Goal: Information Seeking & Learning: Check status

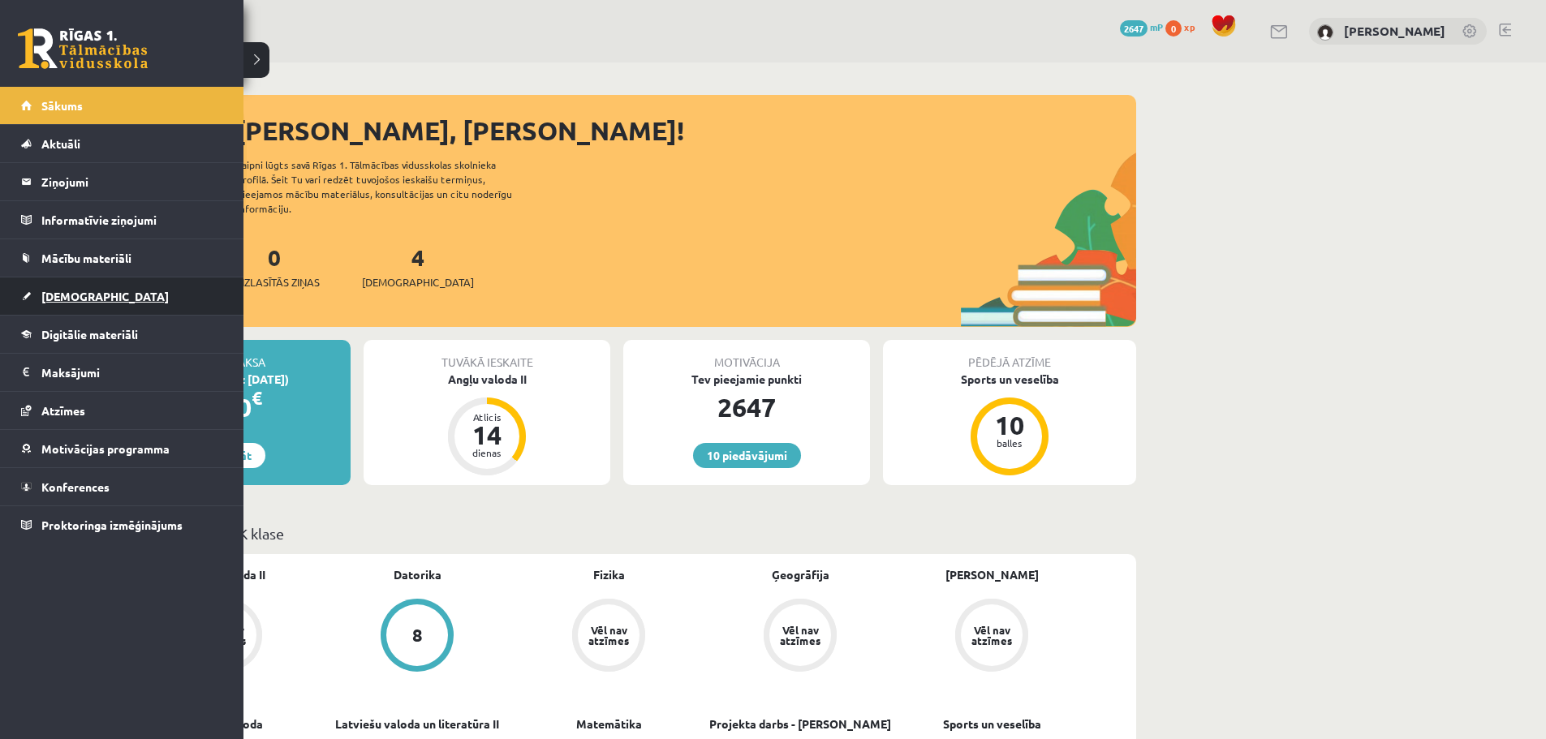
click at [59, 297] on span "[DEMOGRAPHIC_DATA]" at bounding box center [104, 296] width 127 height 15
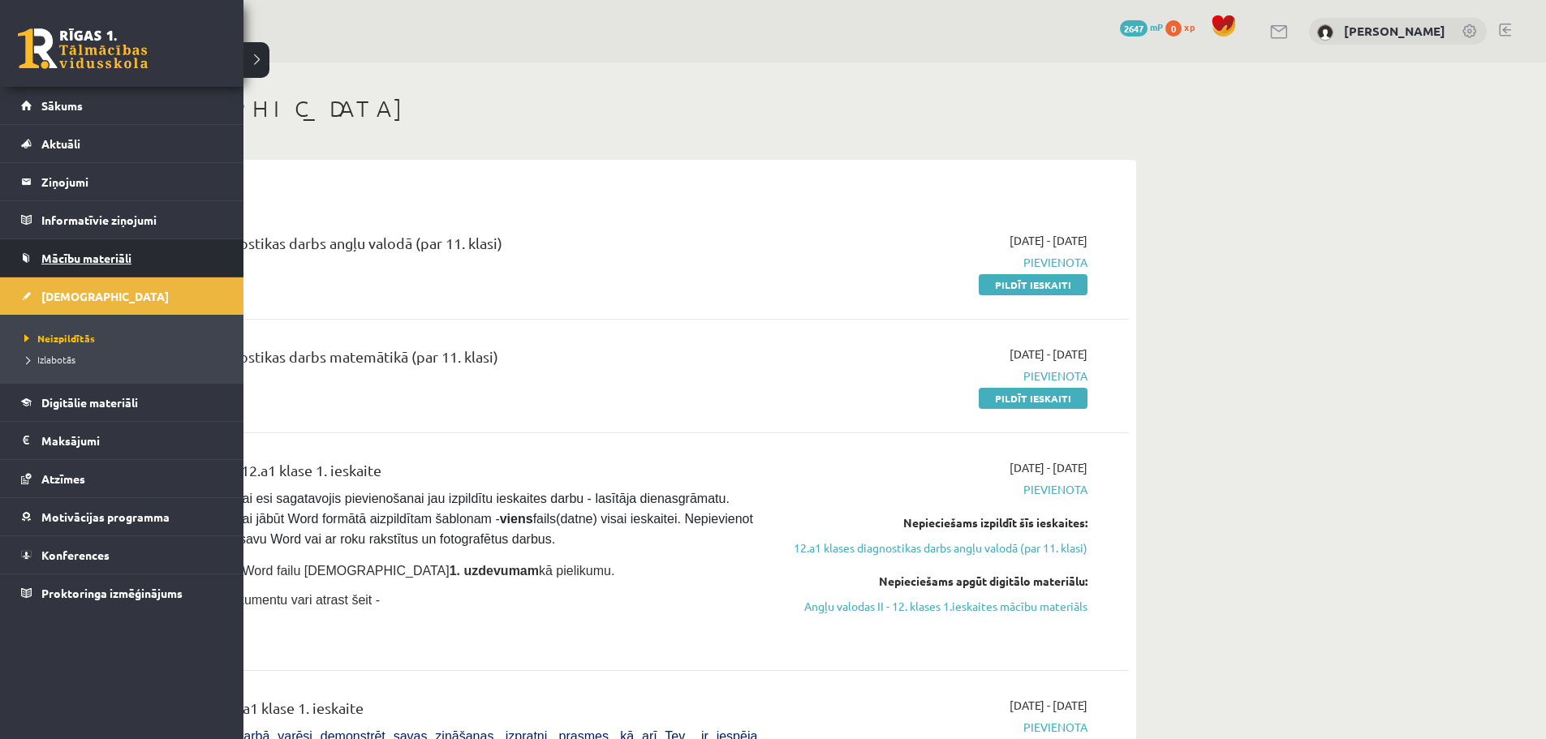
click at [58, 247] on link "Mācību materiāli" at bounding box center [122, 257] width 202 height 37
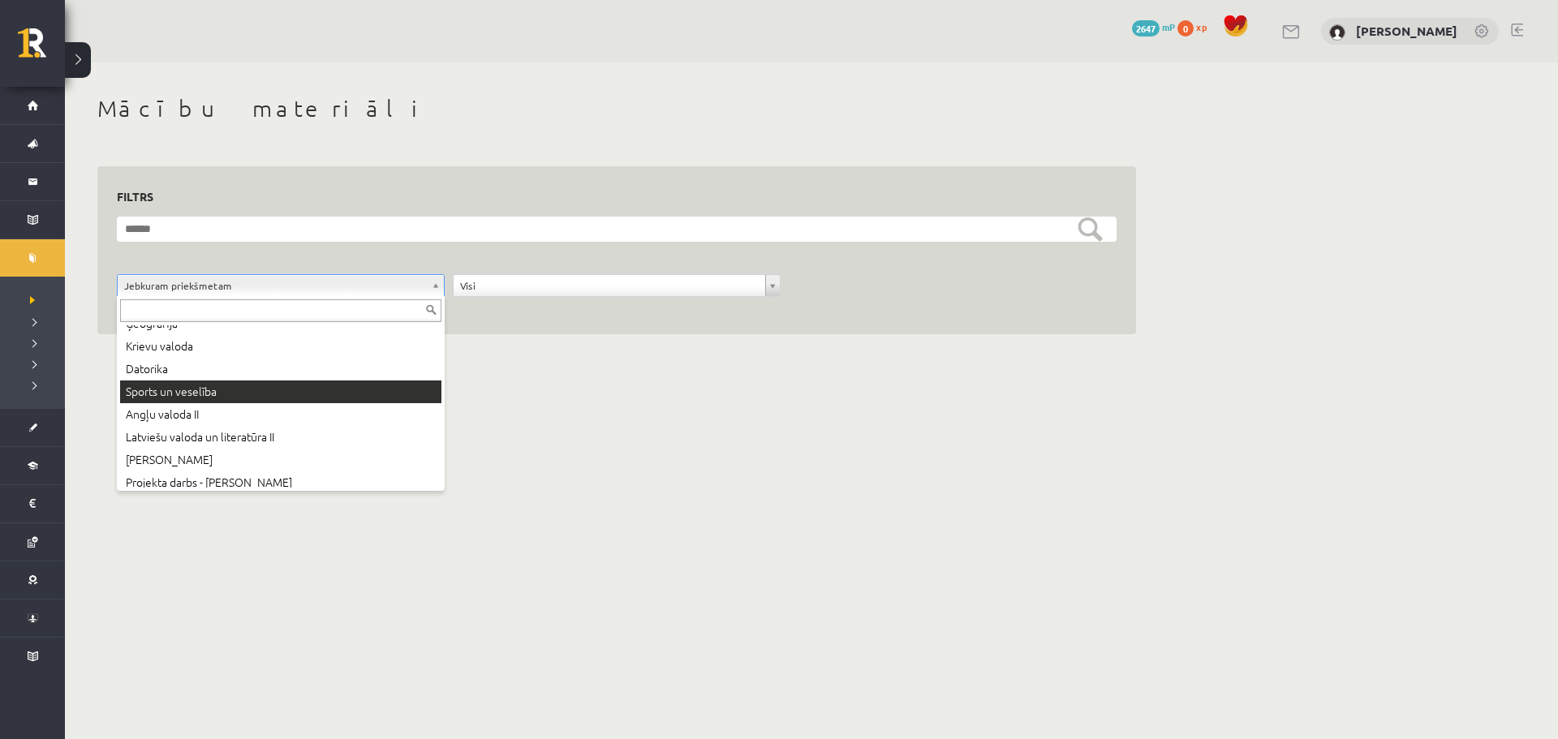
scroll to position [88, 0]
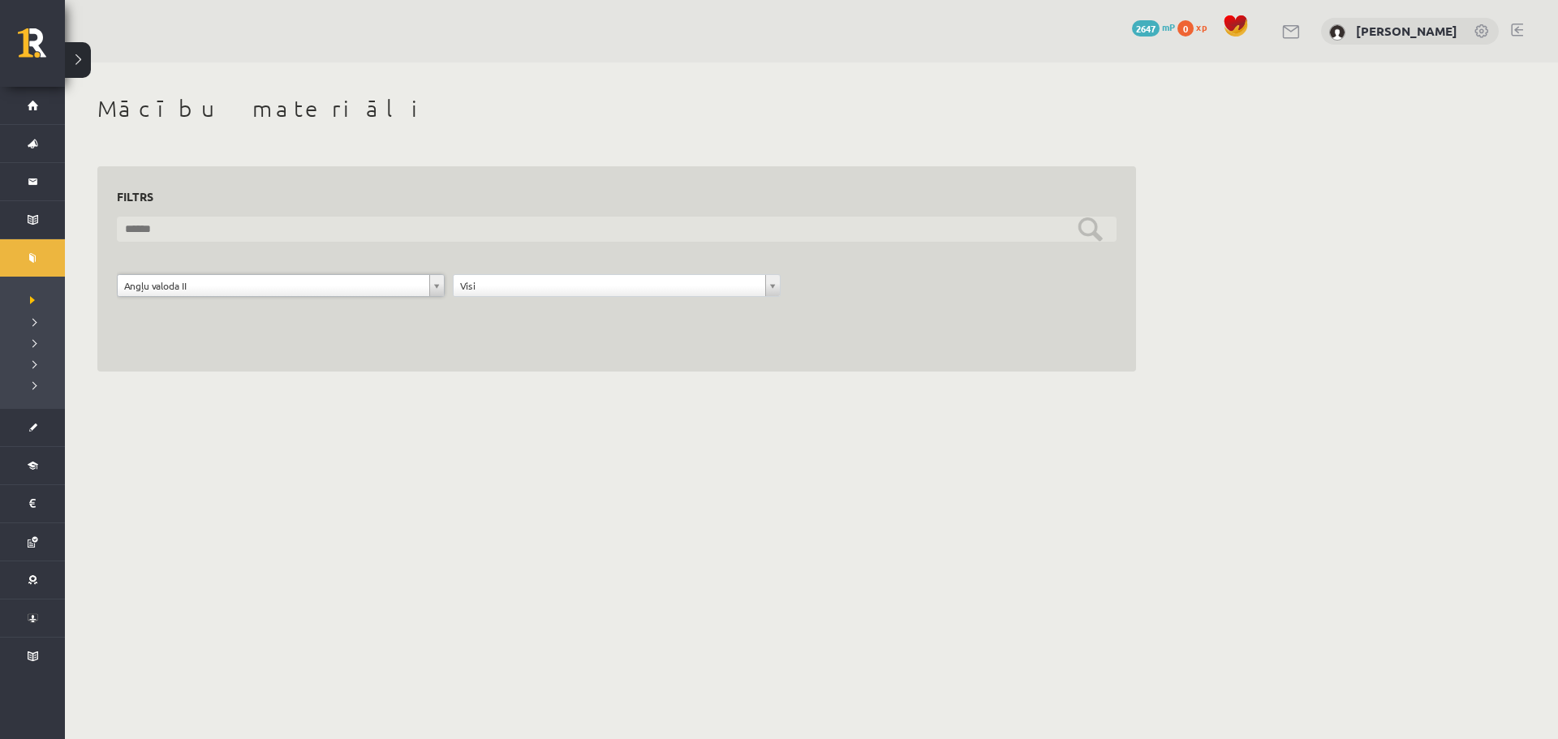
click at [316, 235] on input "text" at bounding box center [617, 229] width 1000 height 25
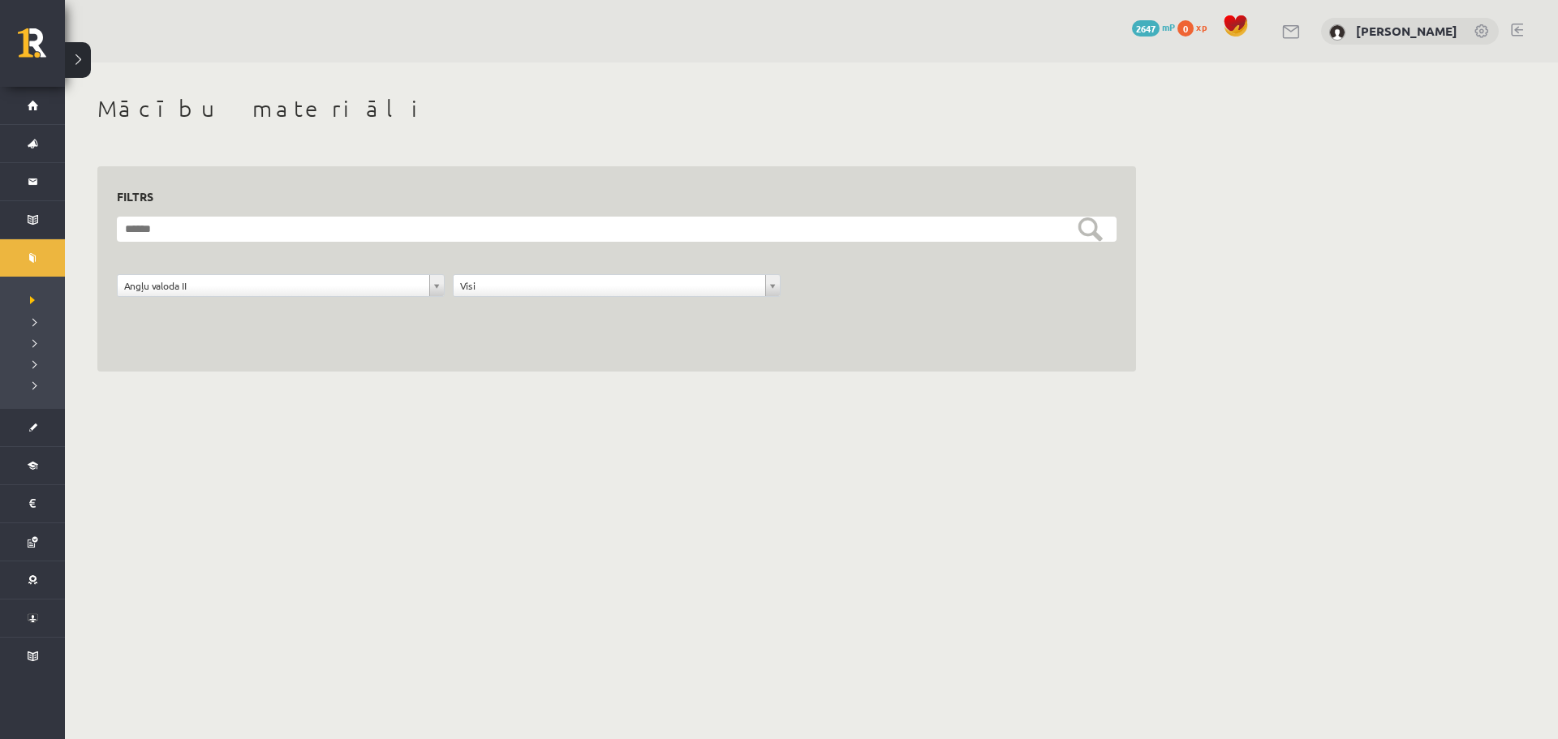
click at [304, 200] on h3 "Filtrs" at bounding box center [607, 197] width 980 height 22
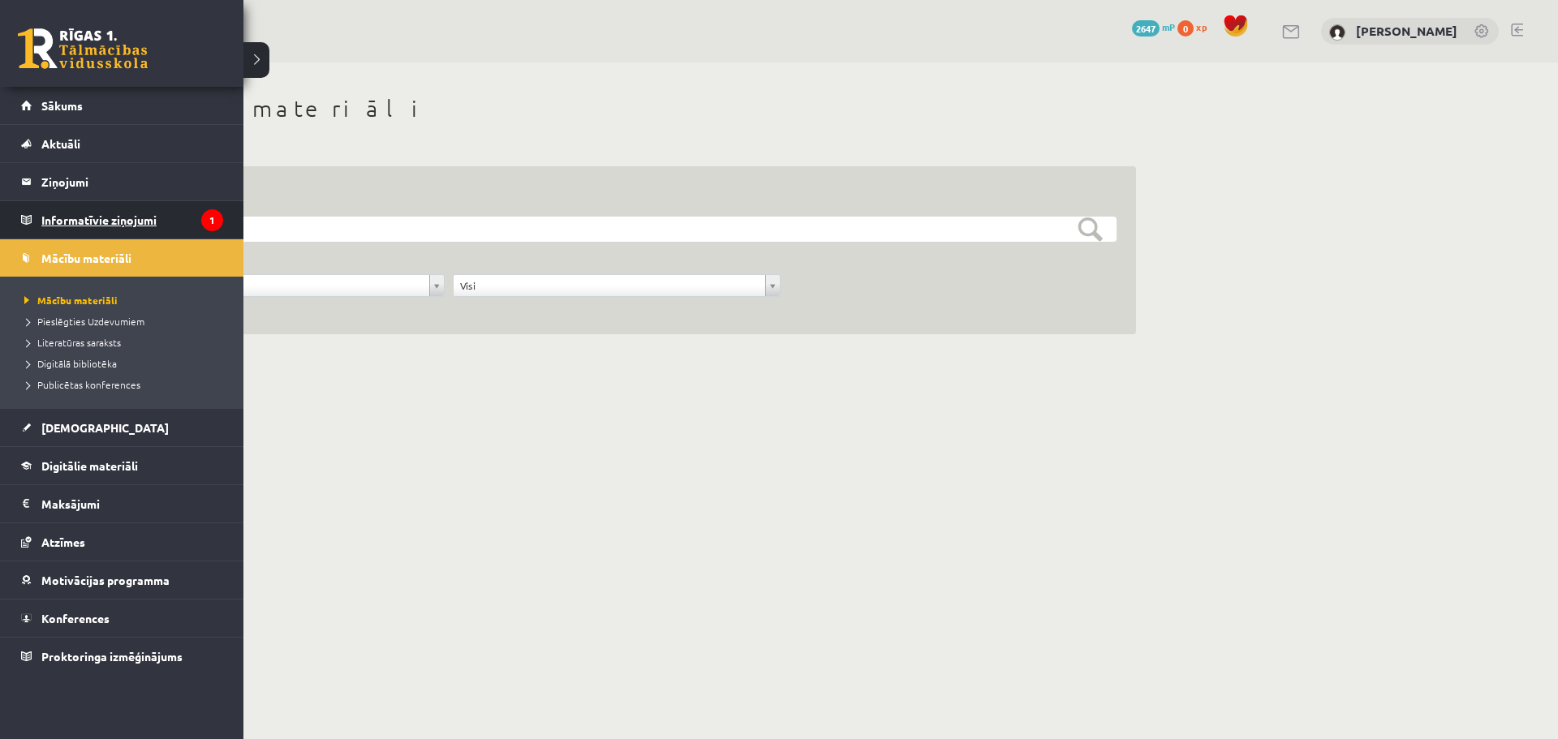
click at [89, 219] on legend "Informatīvie ziņojumi 1" at bounding box center [132, 219] width 182 height 37
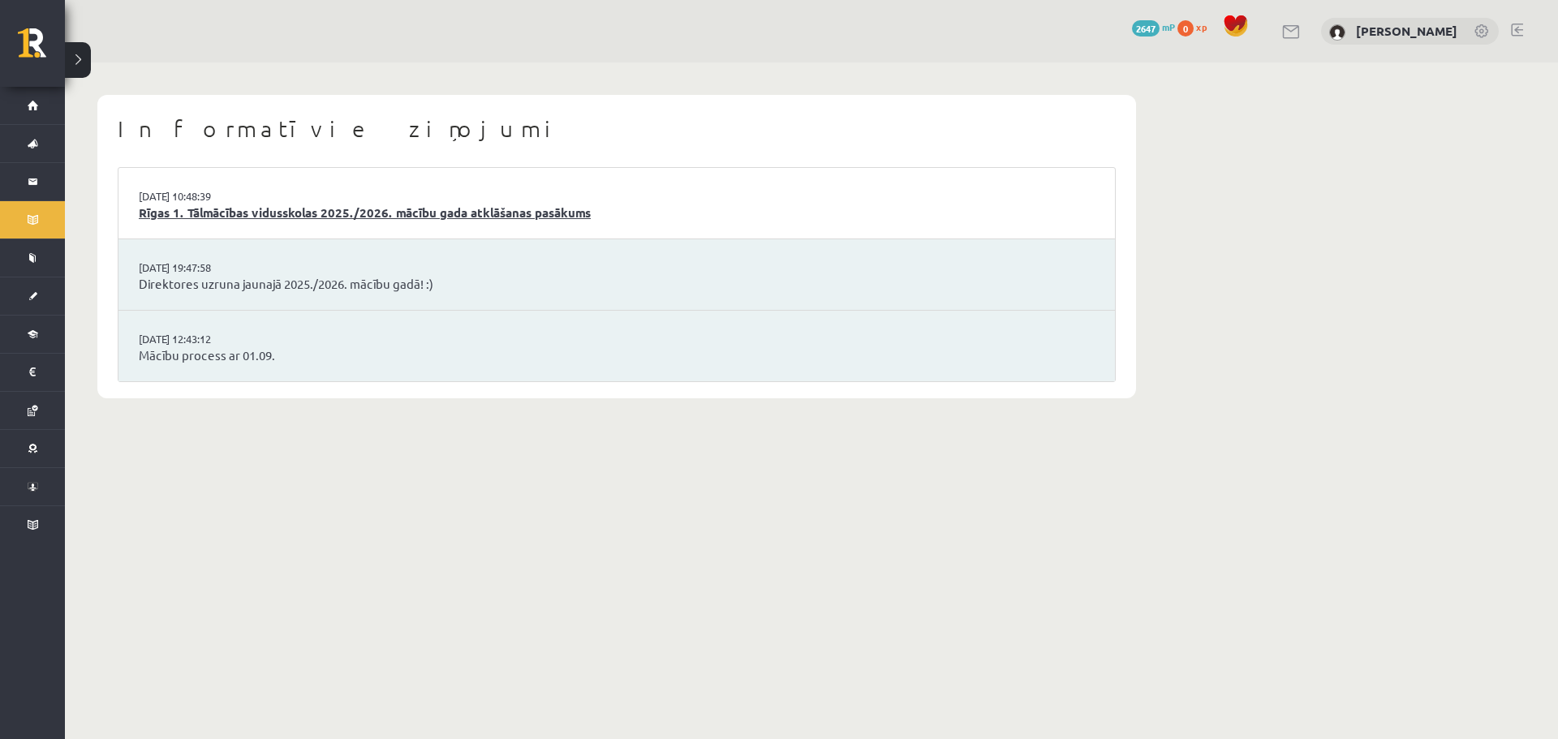
click at [238, 214] on link "Rīgas 1. Tālmācības vidusskolas 2025./2026. mācību gada atklāšanas pasākums" at bounding box center [617, 213] width 956 height 19
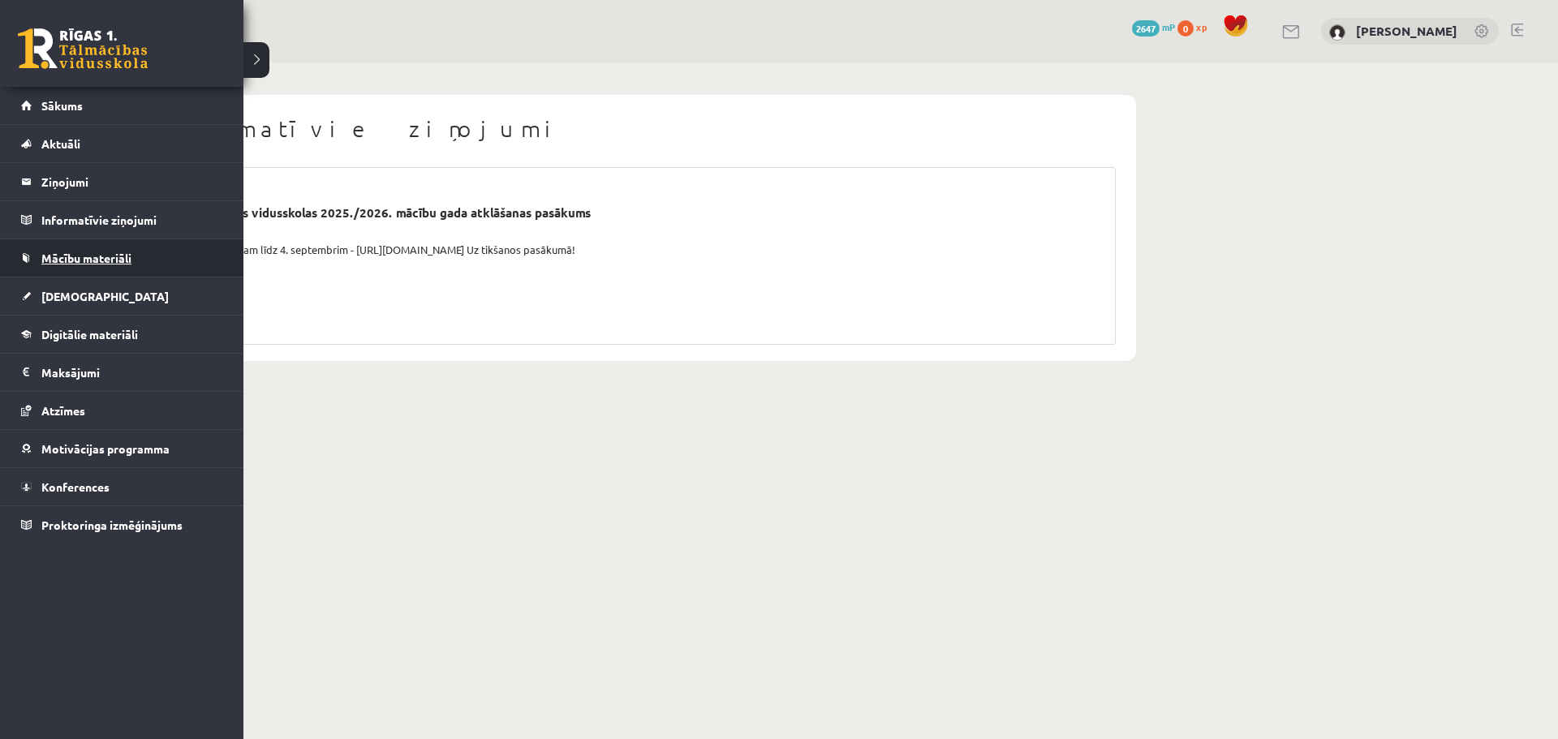
click at [84, 262] on span "Mācību materiāli" at bounding box center [86, 258] width 90 height 15
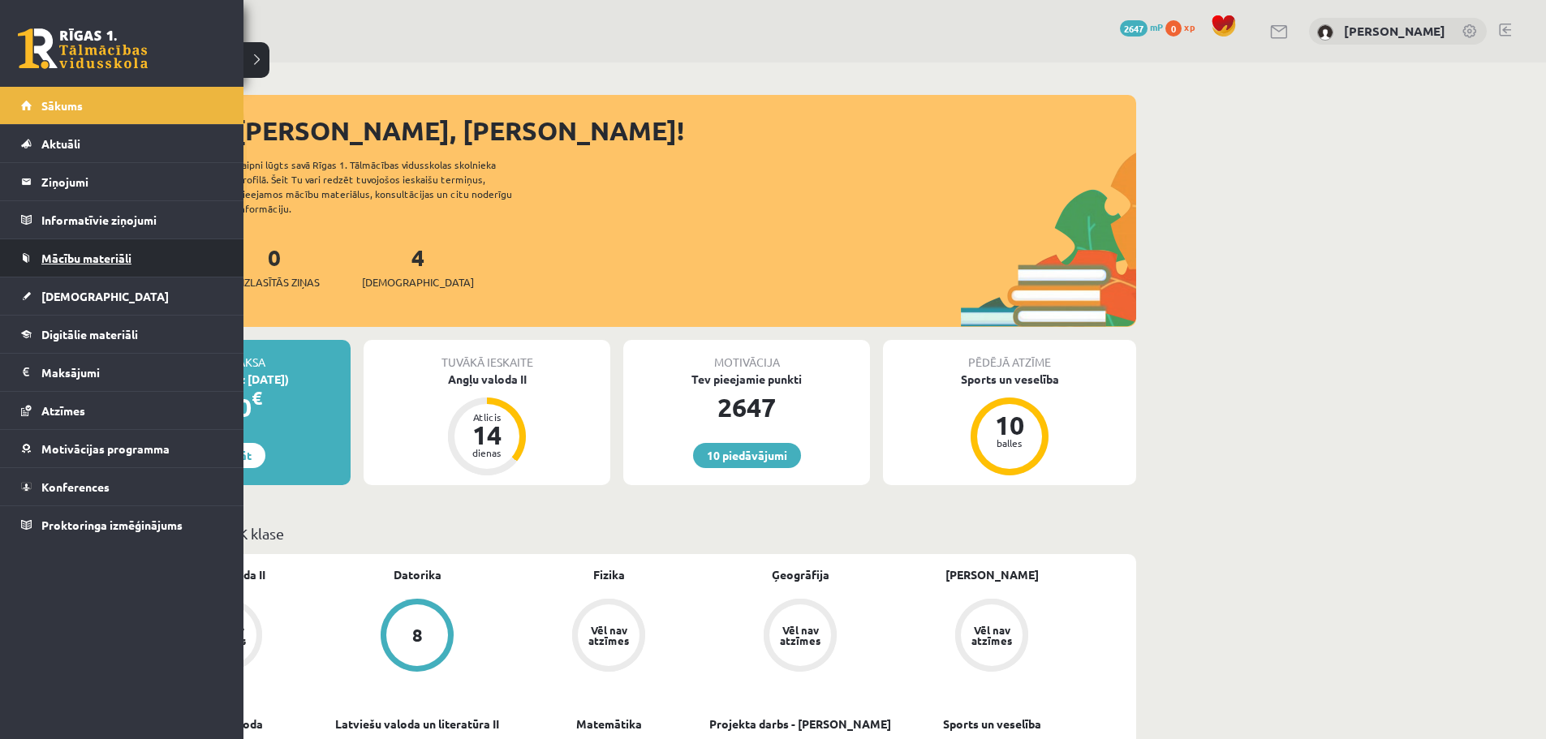
click at [62, 260] on span "Mācību materiāli" at bounding box center [86, 258] width 90 height 15
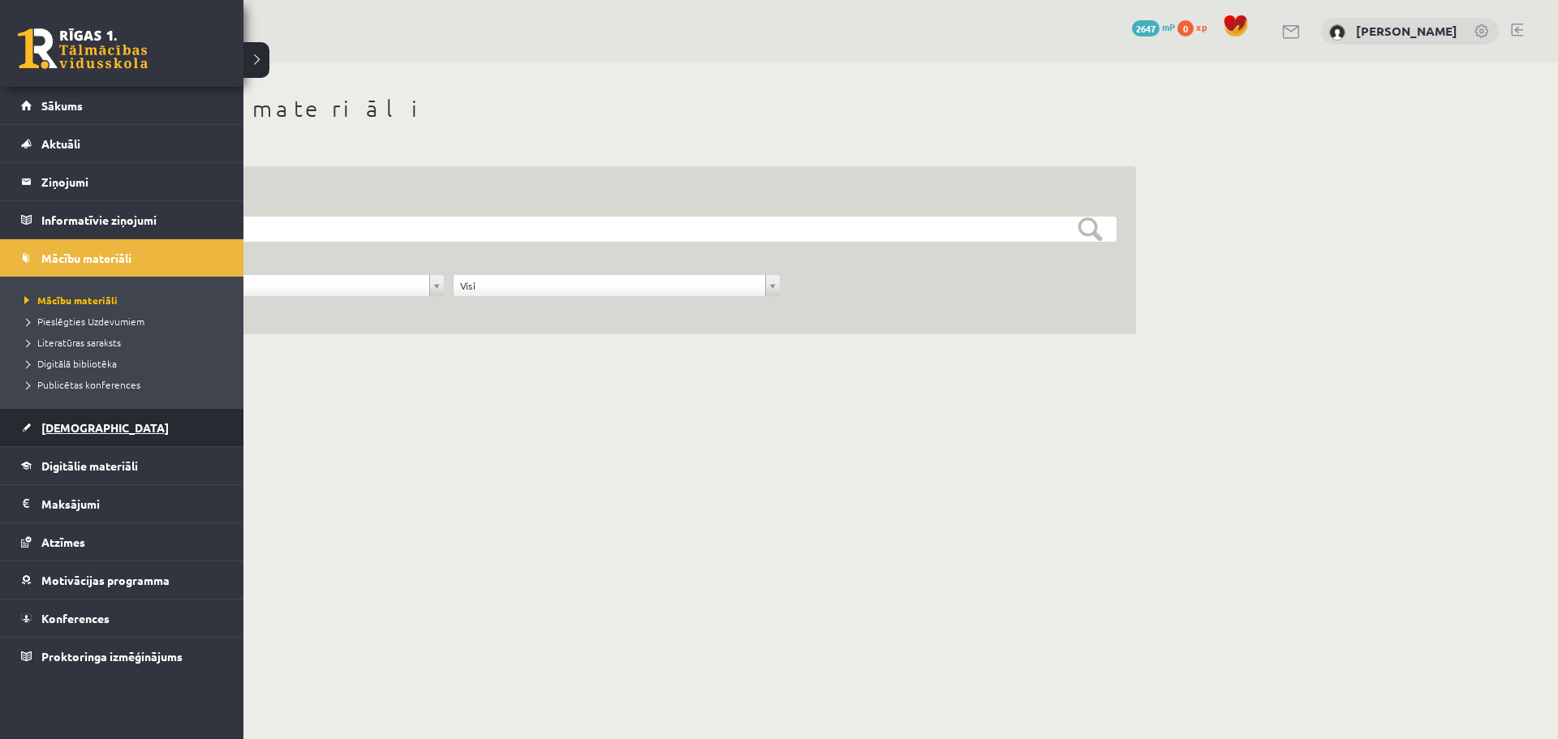
click at [80, 424] on span "[DEMOGRAPHIC_DATA]" at bounding box center [104, 427] width 127 height 15
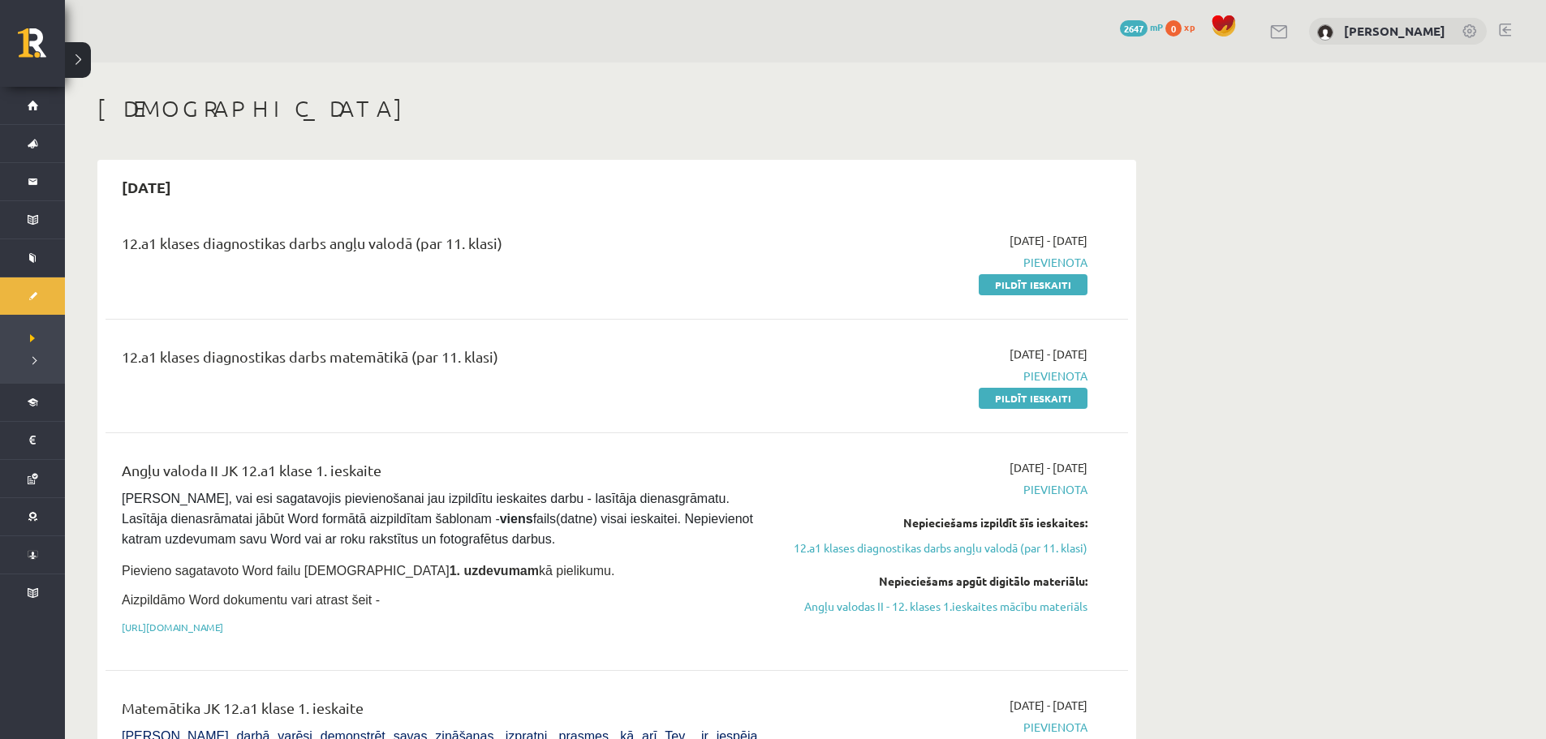
scroll to position [325, 0]
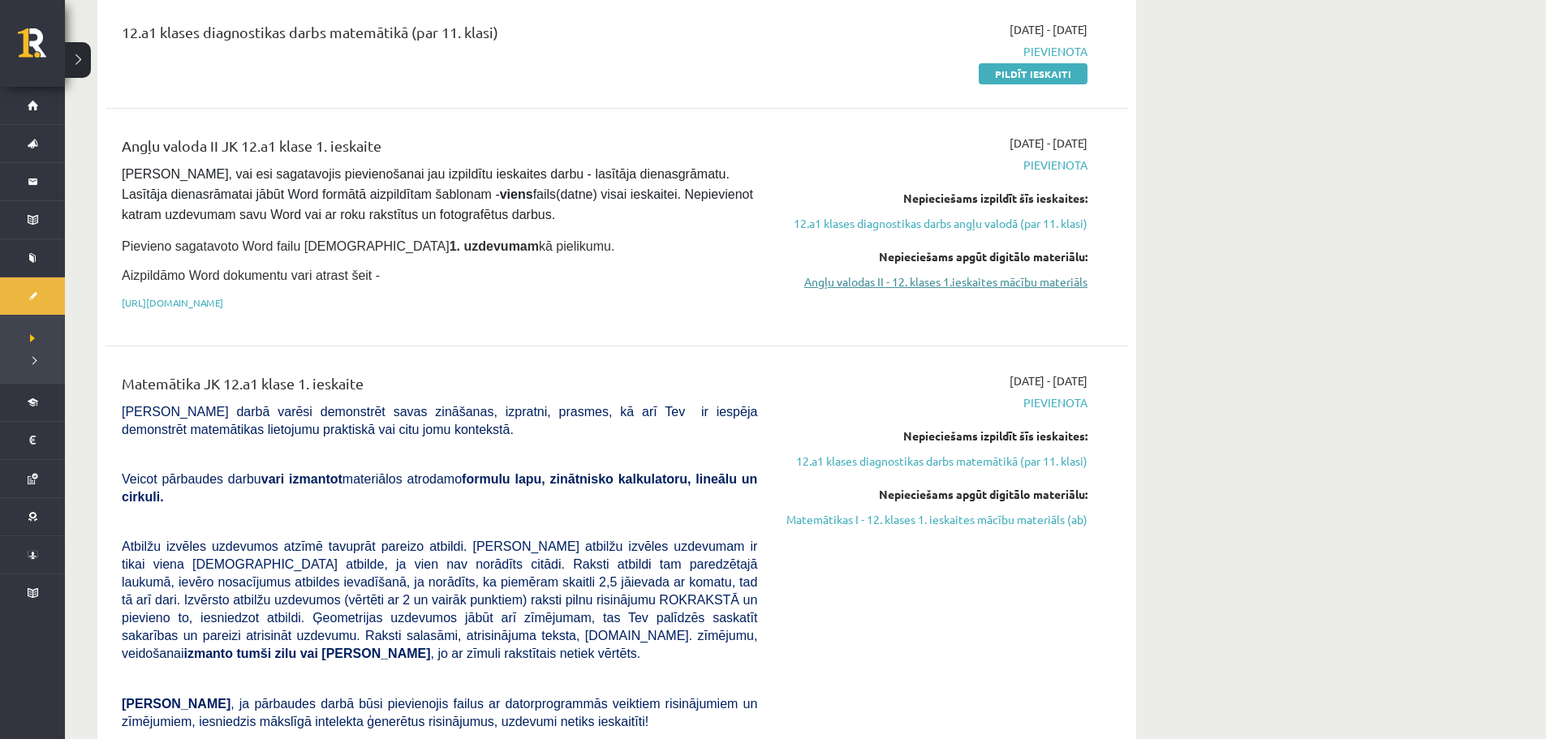
click at [827, 282] on link "Angļu valodas II - 12. klases 1.ieskaites mācību materiāls" at bounding box center [934, 281] width 306 height 17
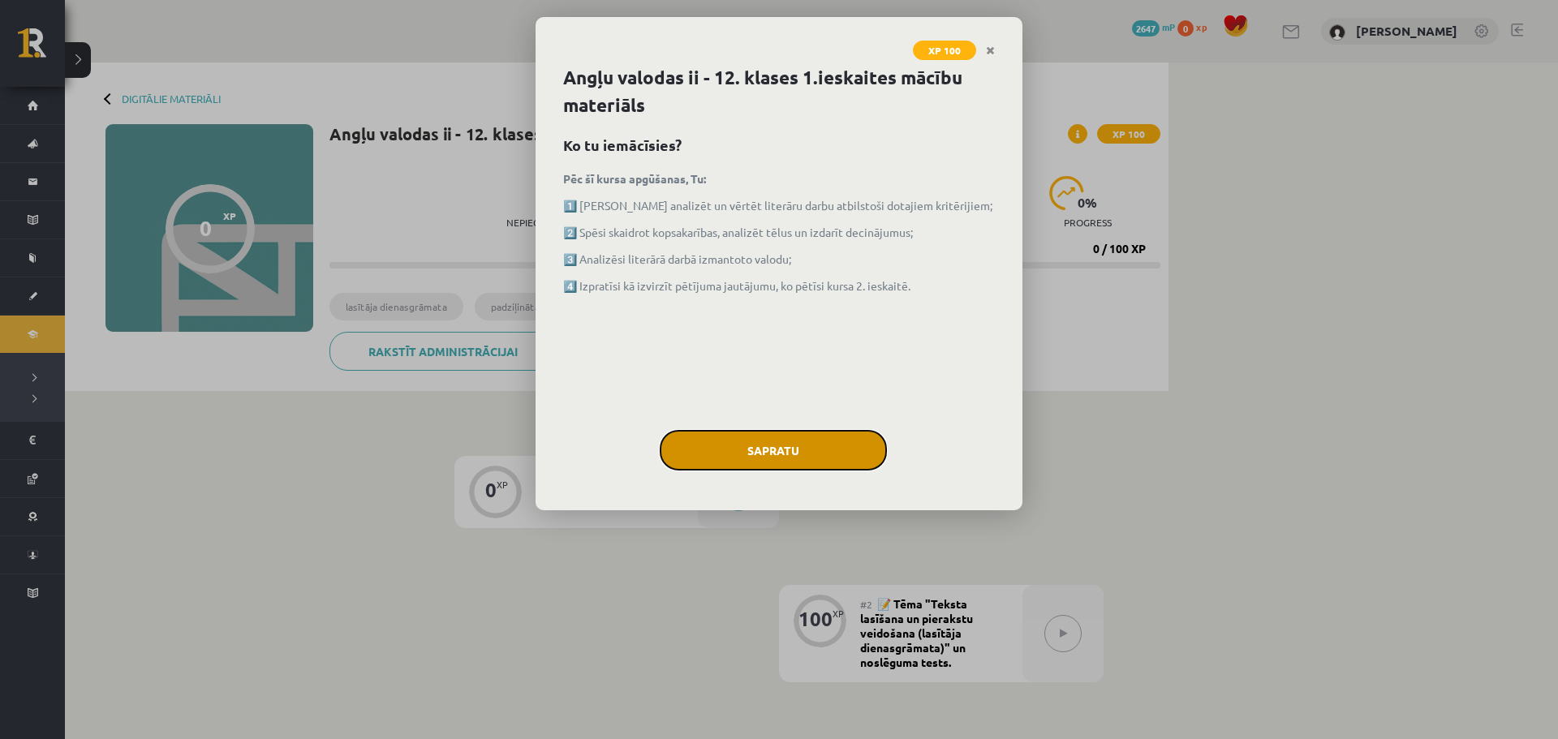
click at [807, 455] on button "Sapratu" at bounding box center [773, 450] width 227 height 41
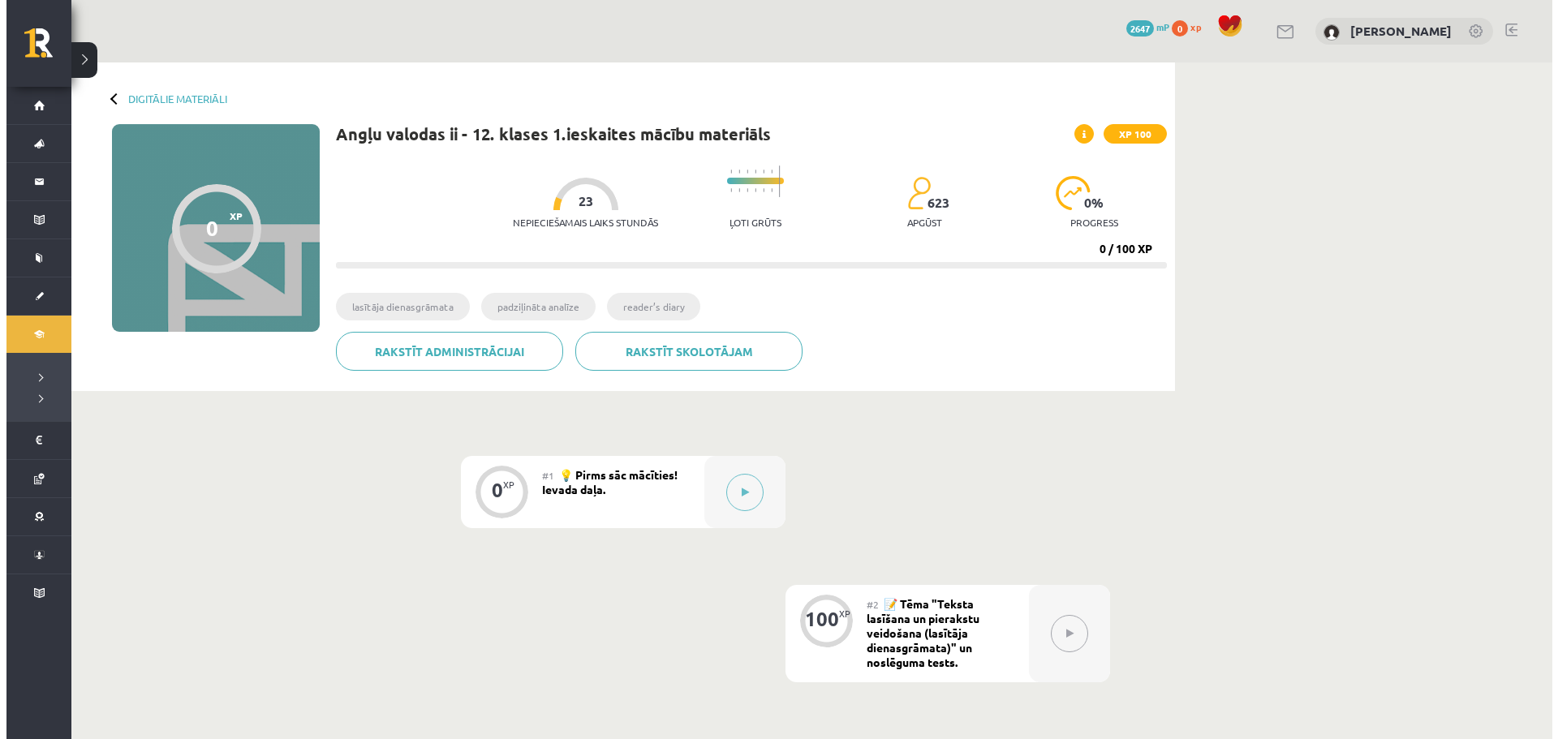
scroll to position [162, 0]
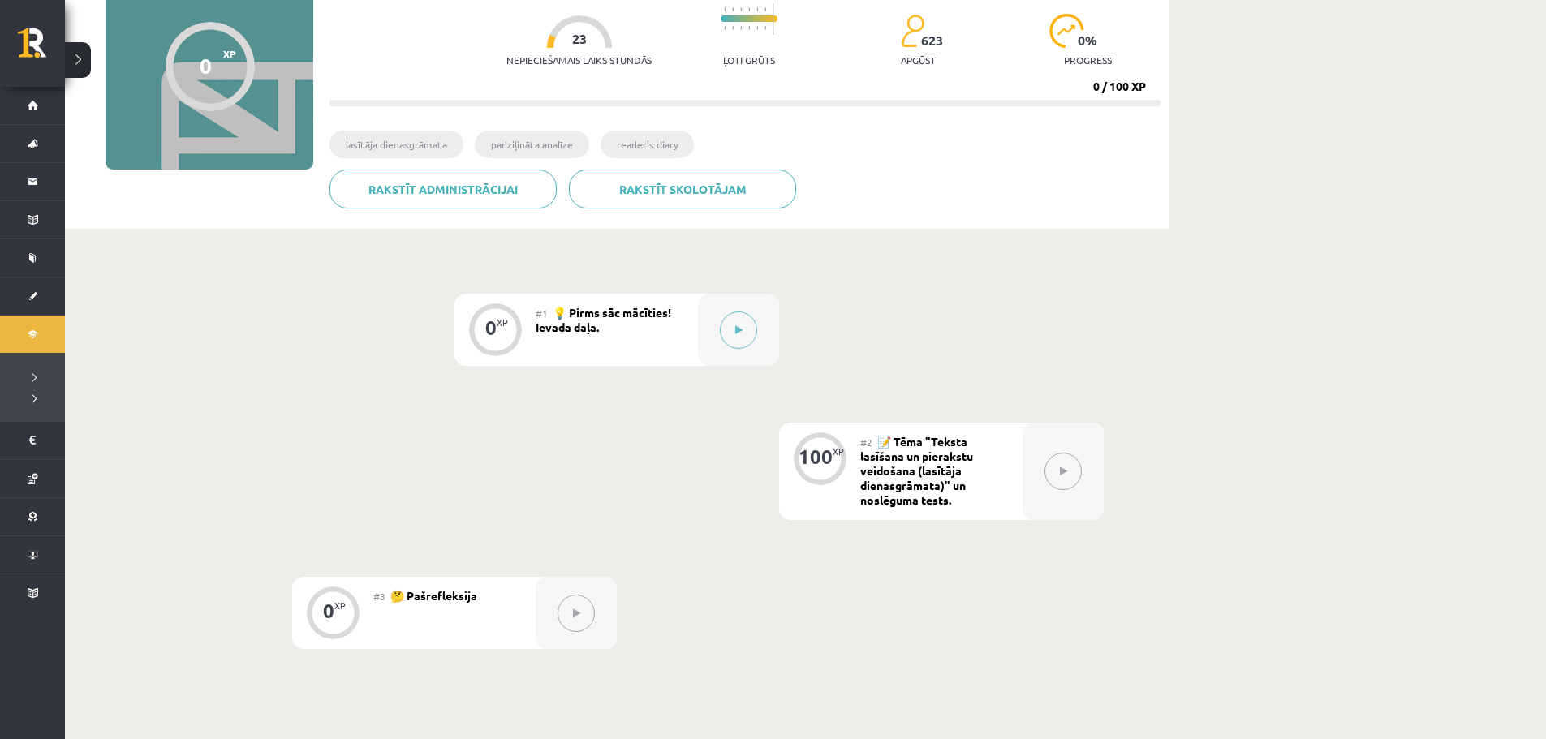
click at [1070, 482] on button at bounding box center [1062, 471] width 37 height 37
click at [764, 336] on div at bounding box center [738, 330] width 81 height 72
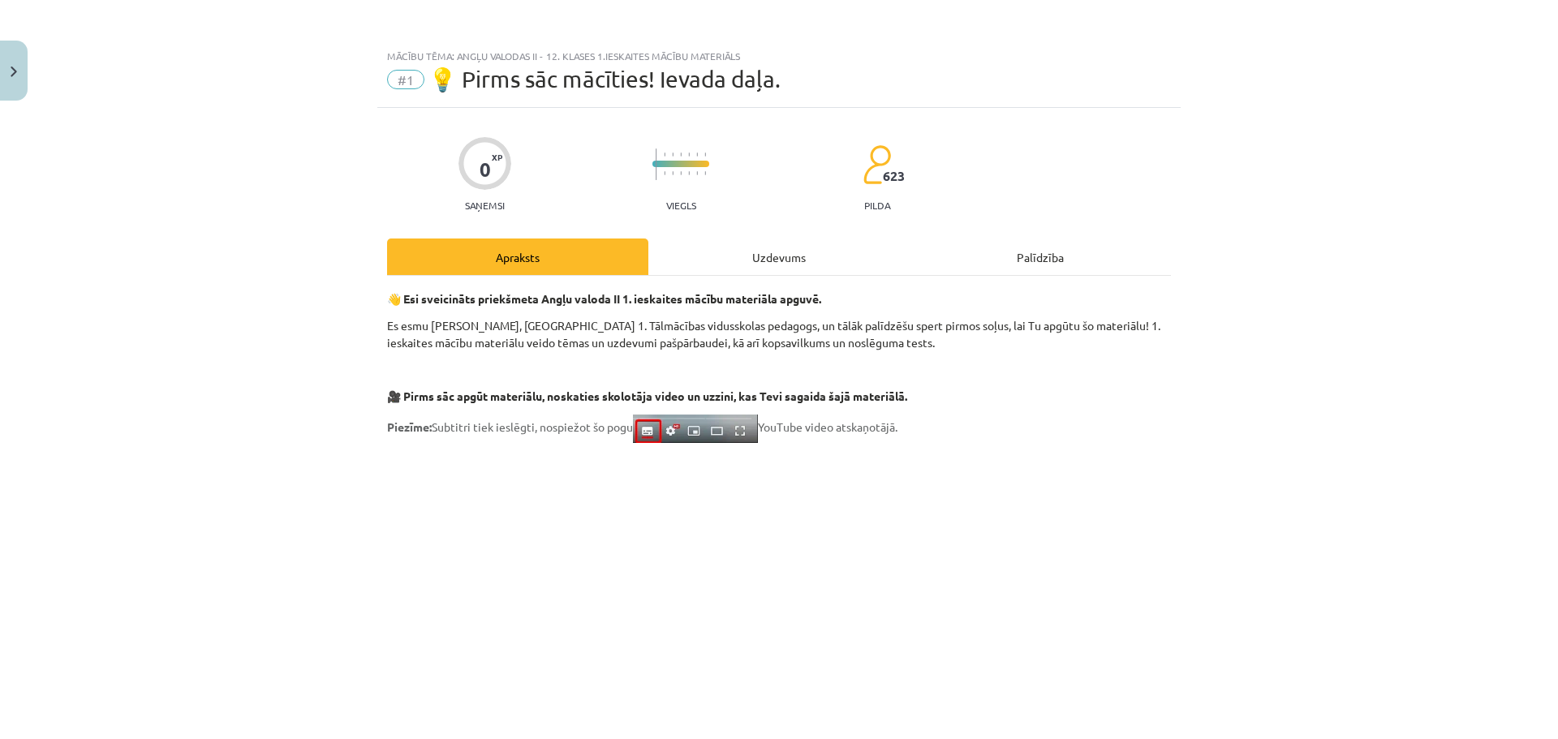
click at [776, 248] on div "Uzdevums" at bounding box center [778, 257] width 261 height 37
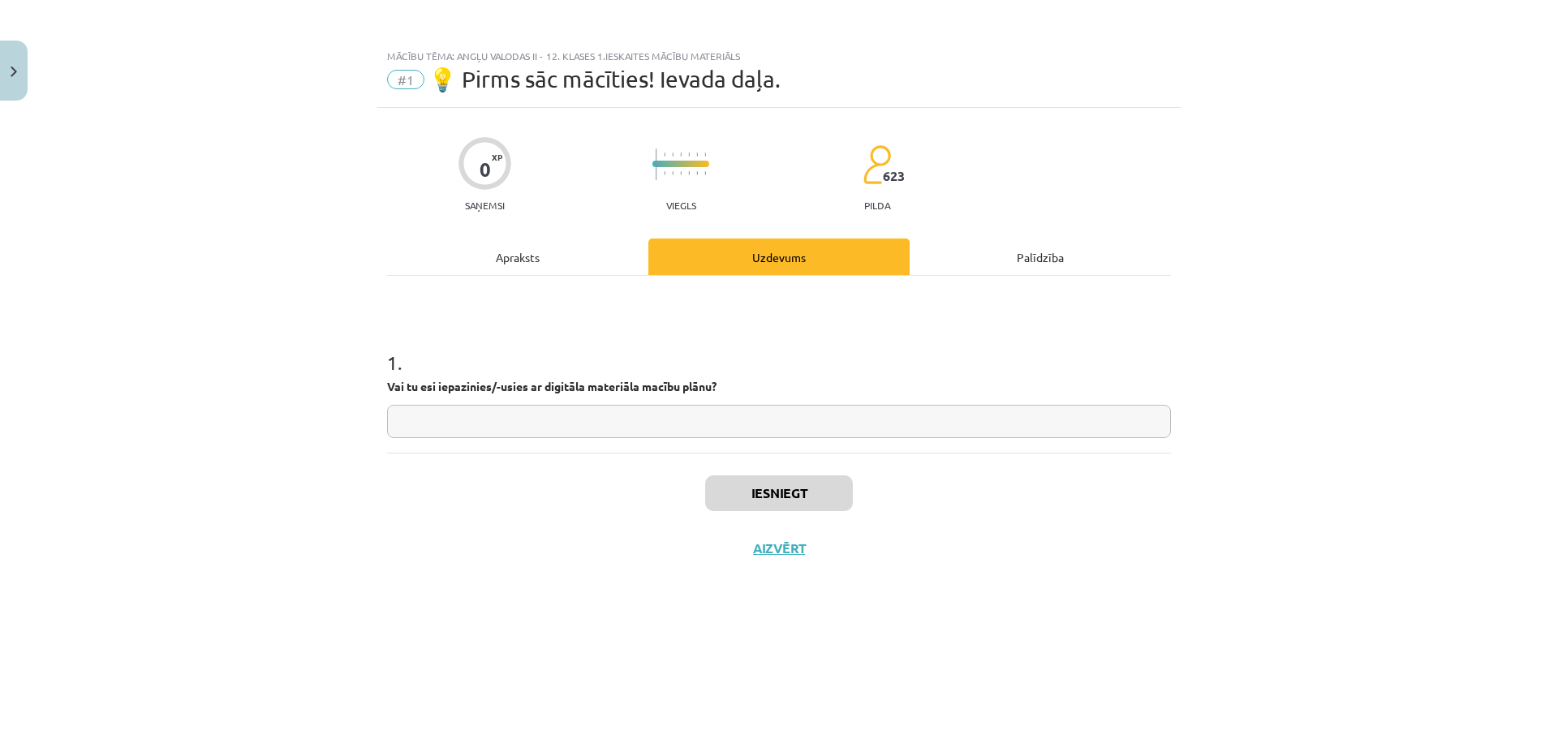
scroll to position [0, 0]
click at [543, 426] on input "text" at bounding box center [779, 421] width 784 height 33
type input "*"
click at [731, 489] on button "Iesniegt" at bounding box center [779, 494] width 148 height 36
click at [781, 547] on button "Nākamā nodarbība" at bounding box center [779, 558] width 159 height 37
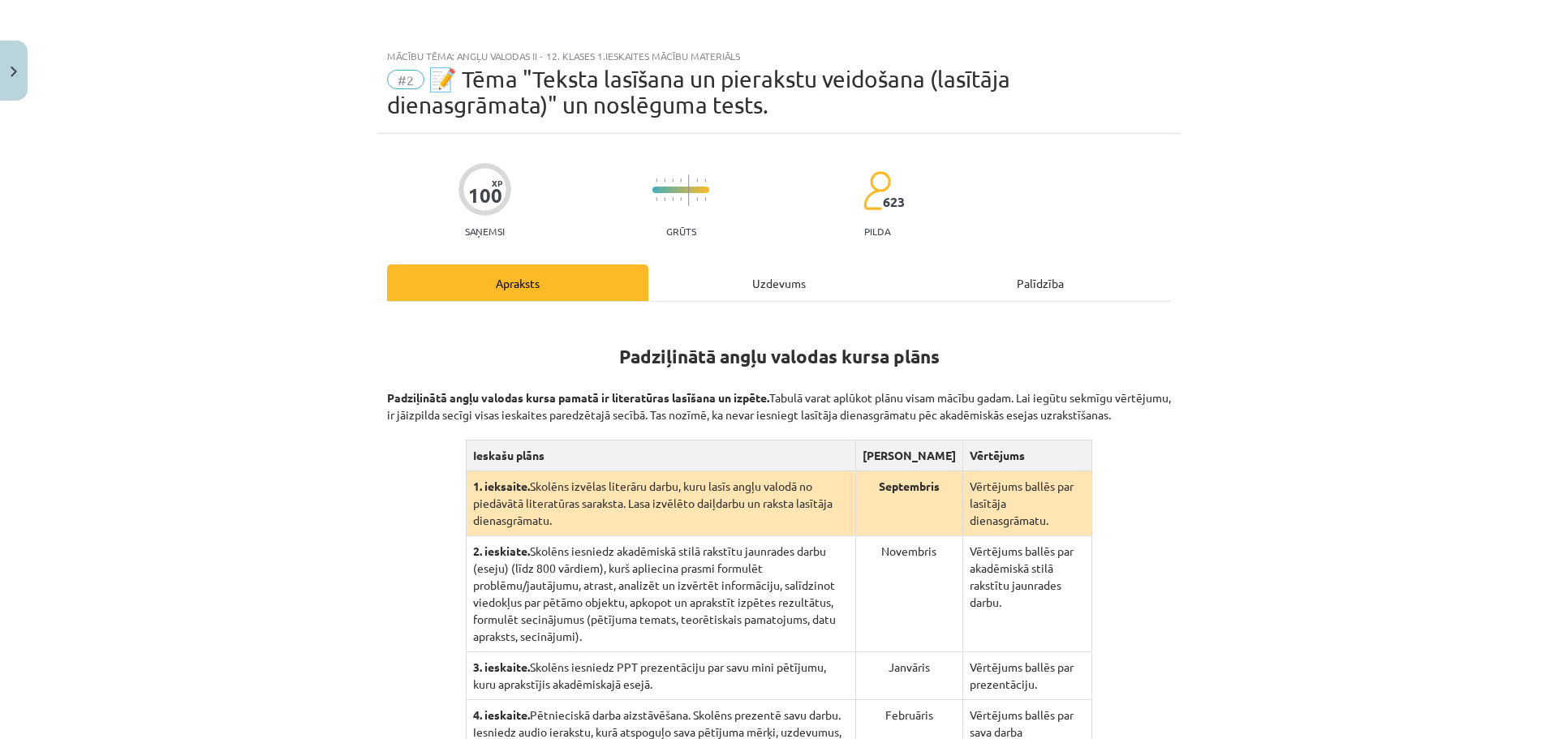
click at [692, 286] on div "Uzdevums" at bounding box center [778, 283] width 261 height 37
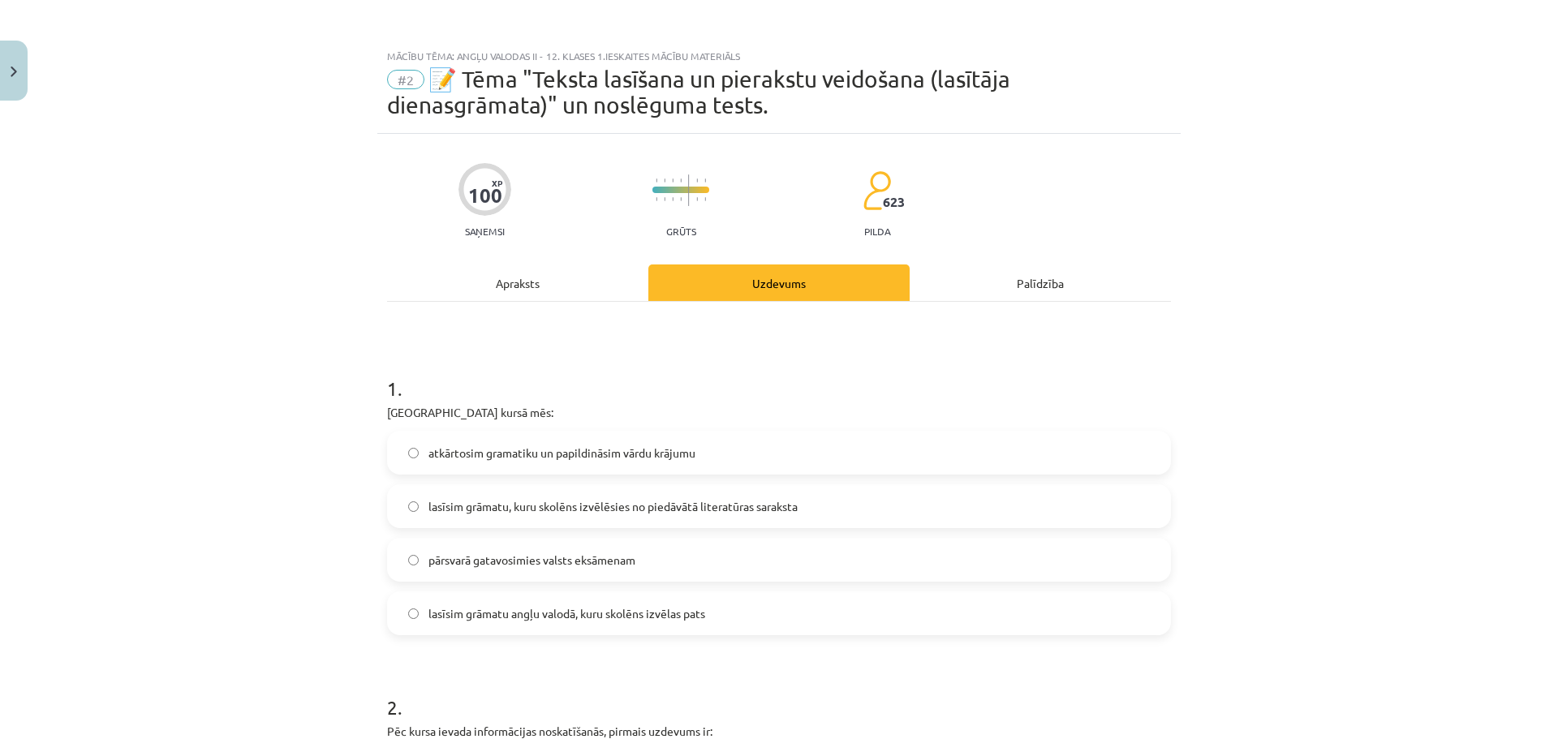
click at [505, 280] on div "Apraksts" at bounding box center [517, 283] width 261 height 37
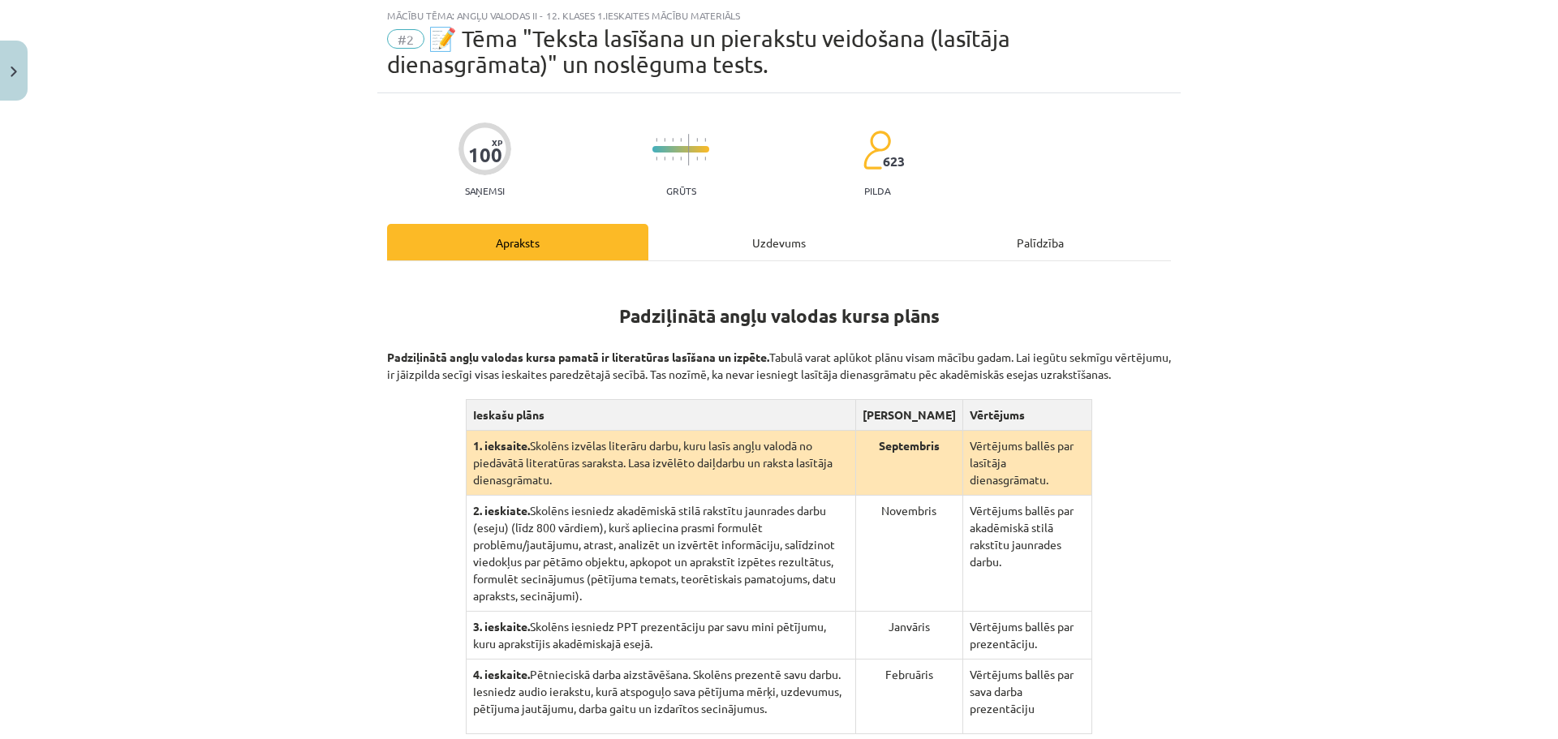
scroll to position [122, 0]
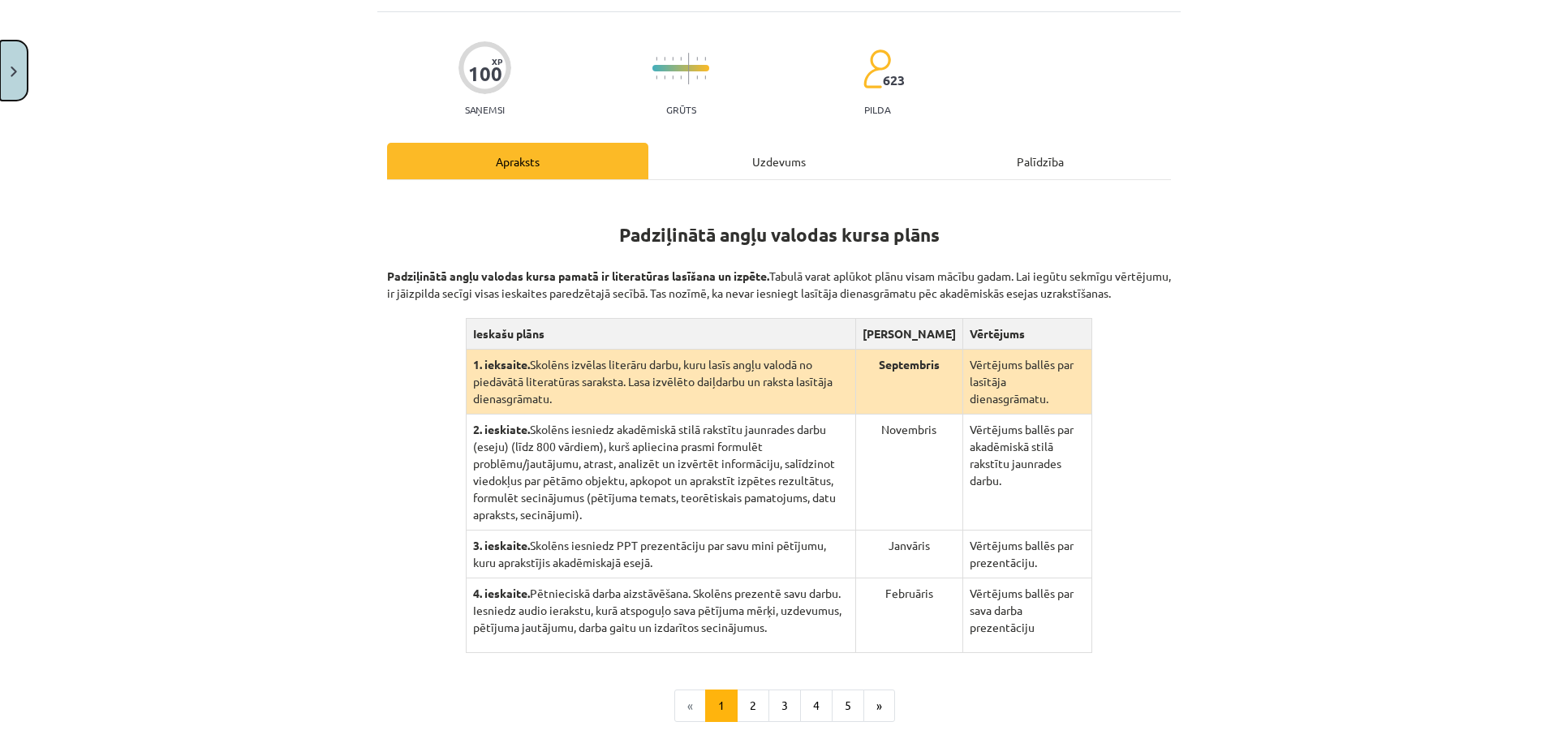
click at [1, 94] on button "Close" at bounding box center [14, 71] width 28 height 60
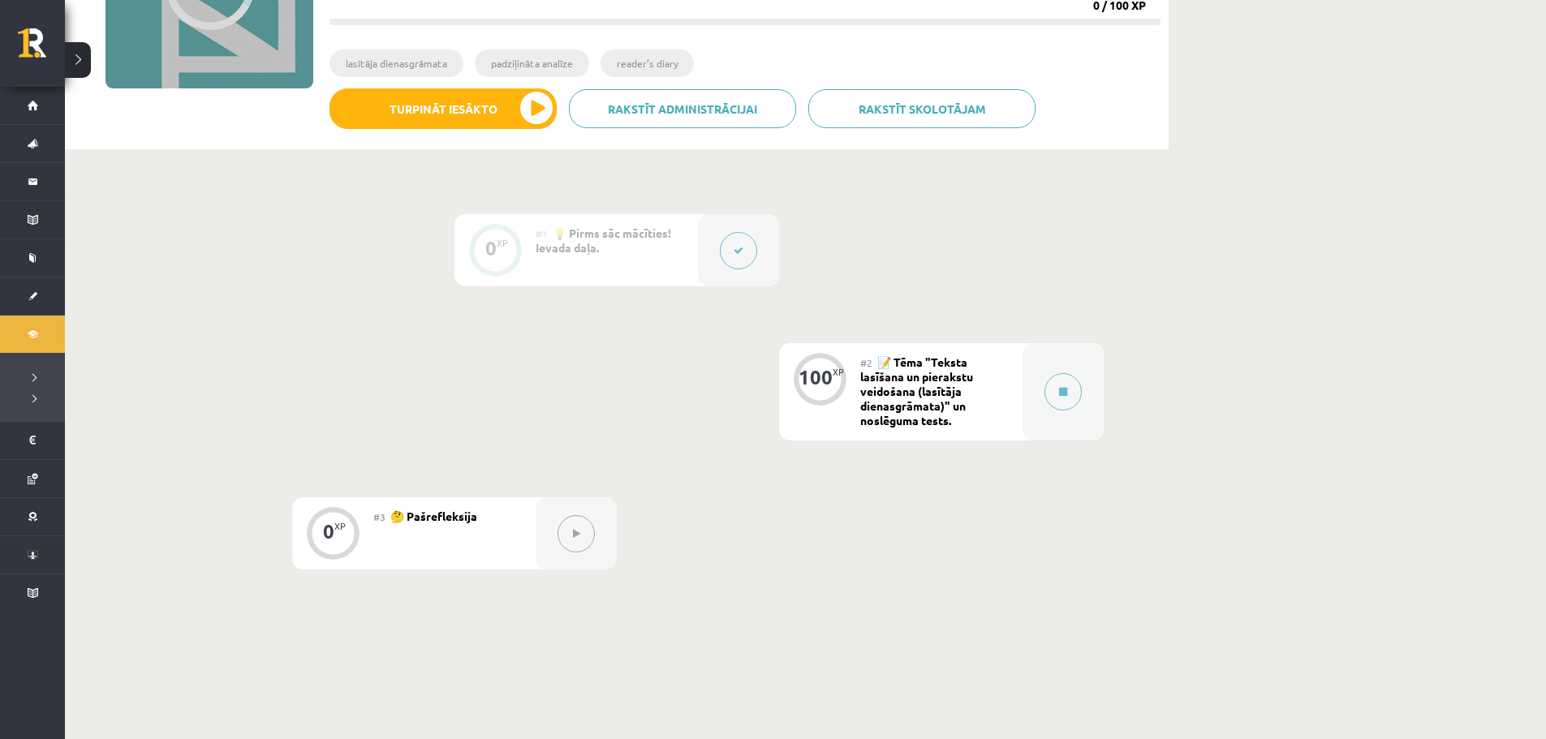
scroll to position [0, 0]
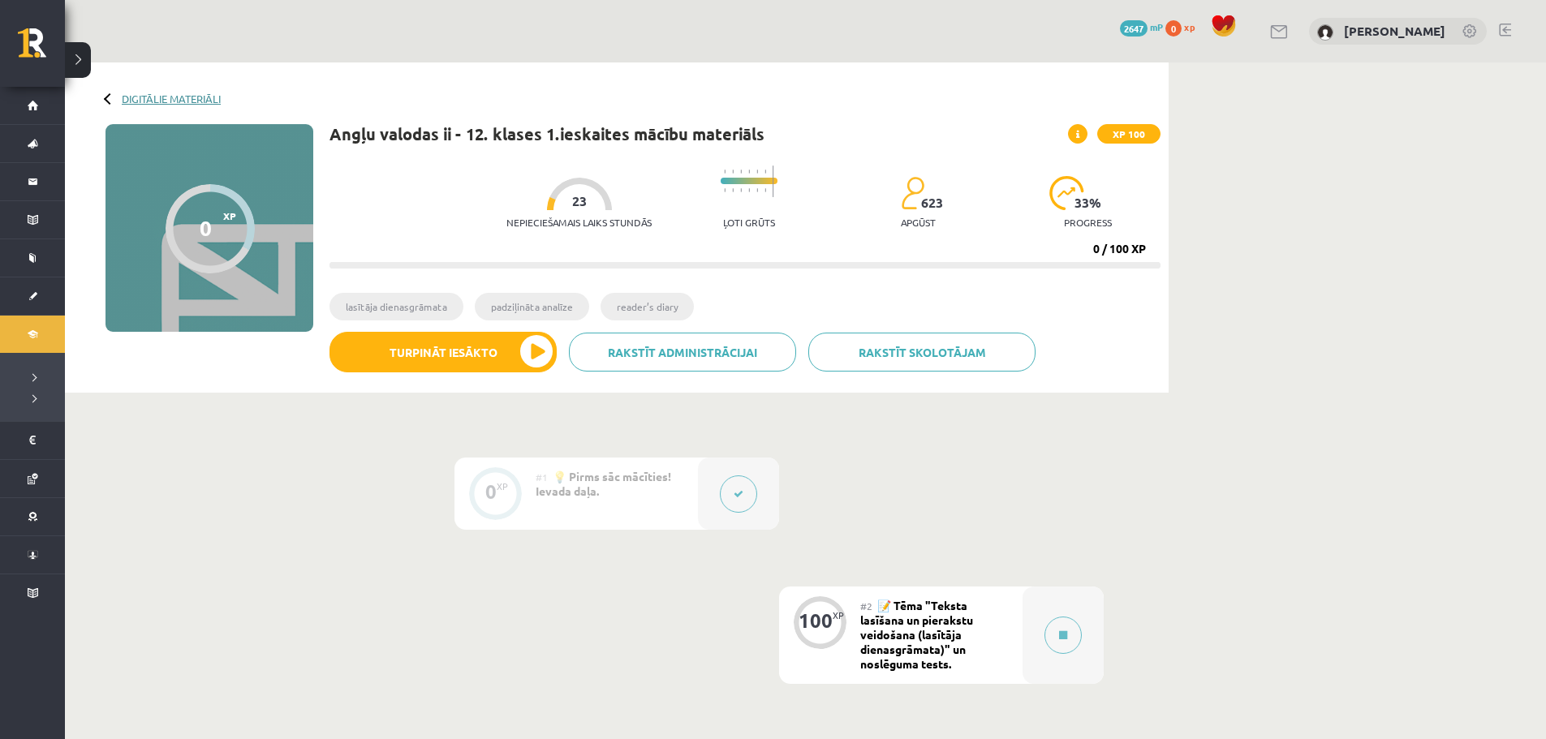
click at [165, 100] on link "Digitālie materiāli" at bounding box center [171, 99] width 99 height 12
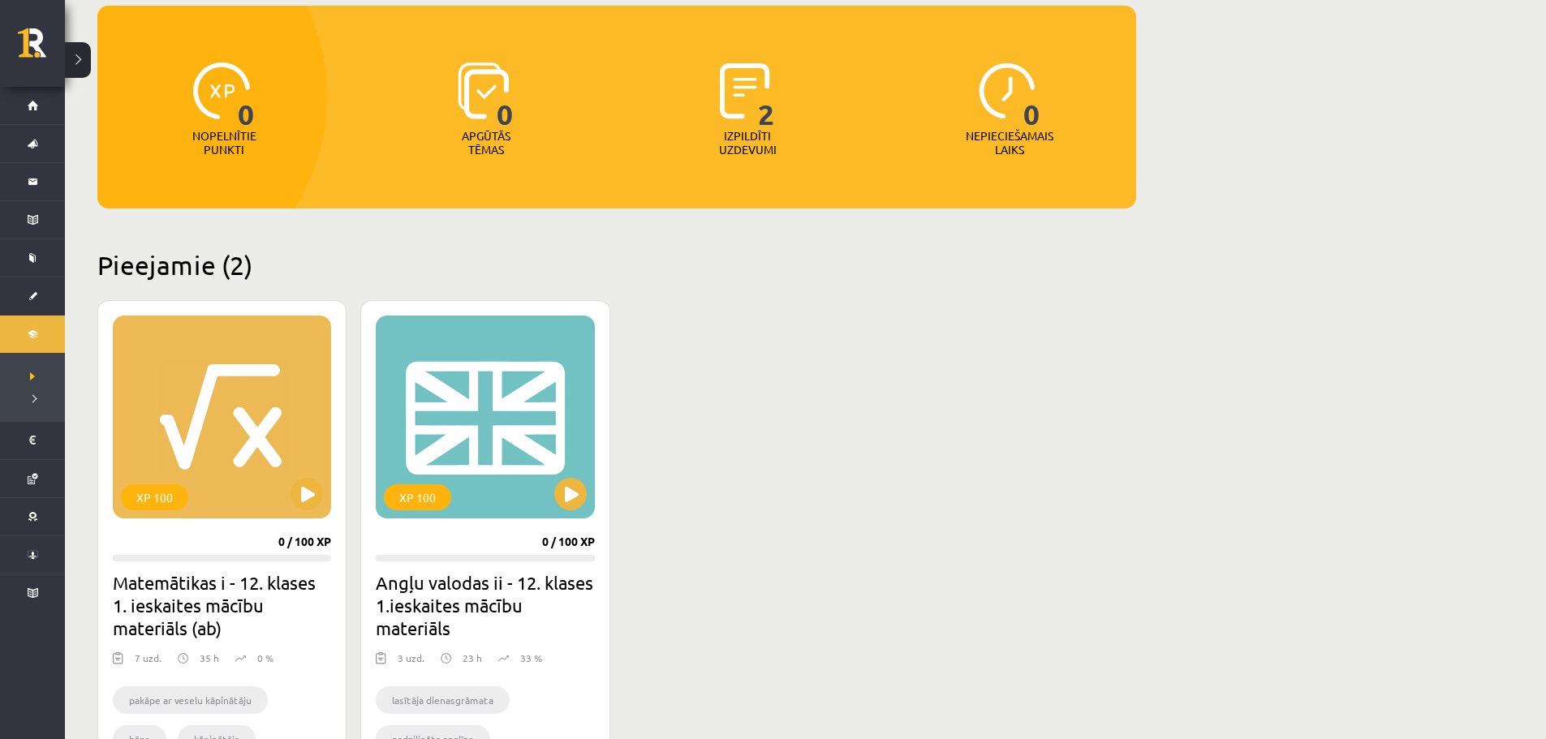
scroll to position [371, 0]
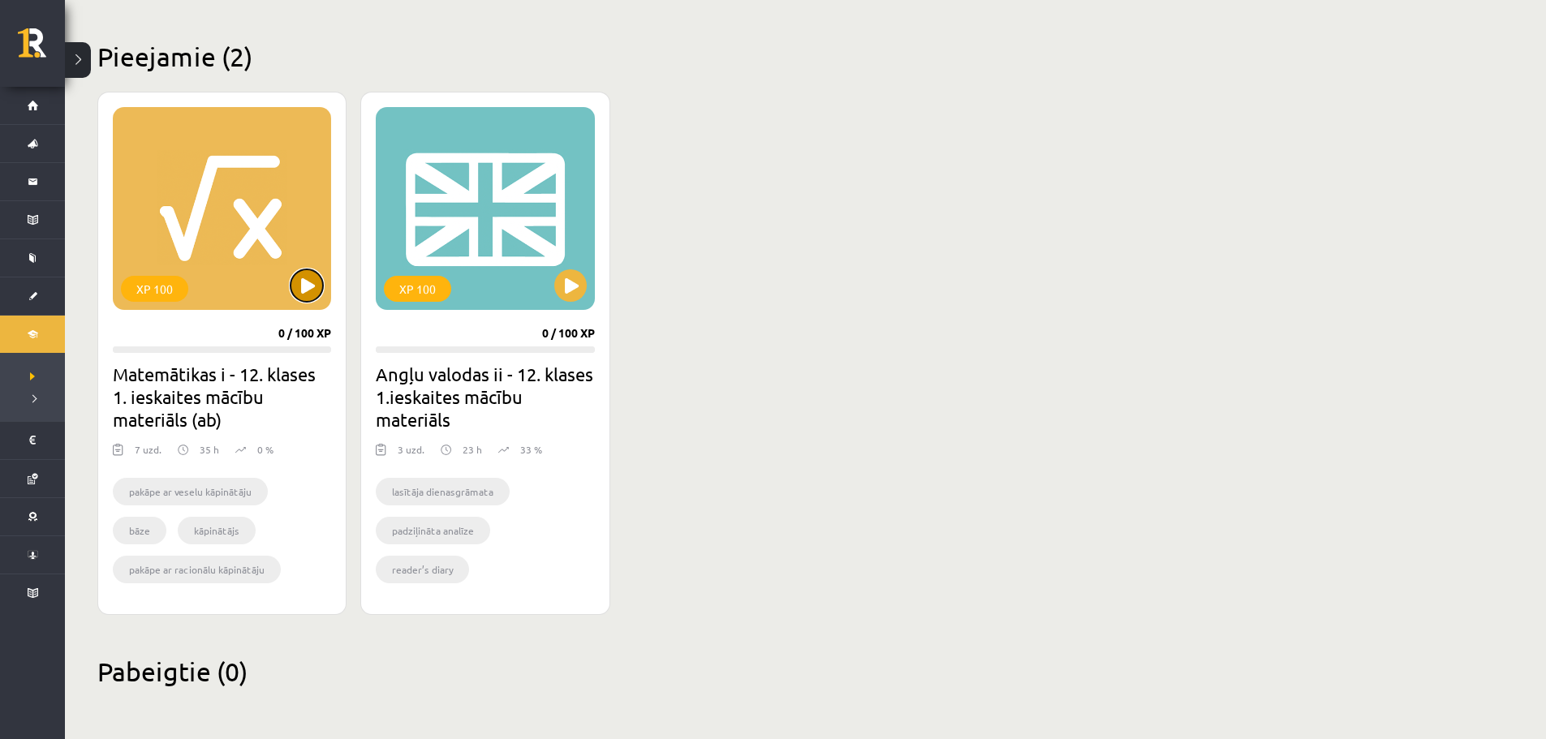
click at [304, 286] on button at bounding box center [307, 285] width 32 height 32
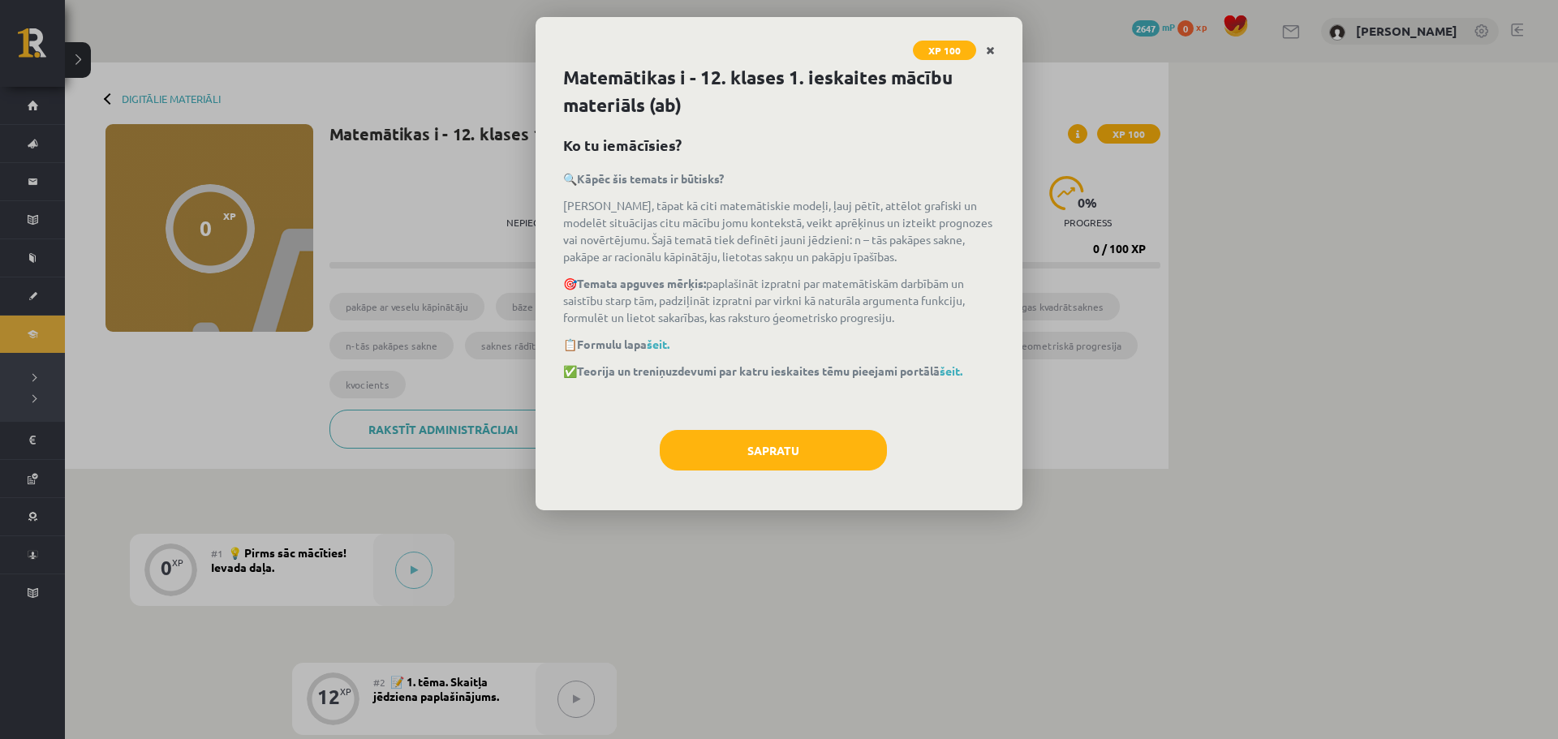
click at [992, 49] on icon "Close" at bounding box center [990, 50] width 9 height 11
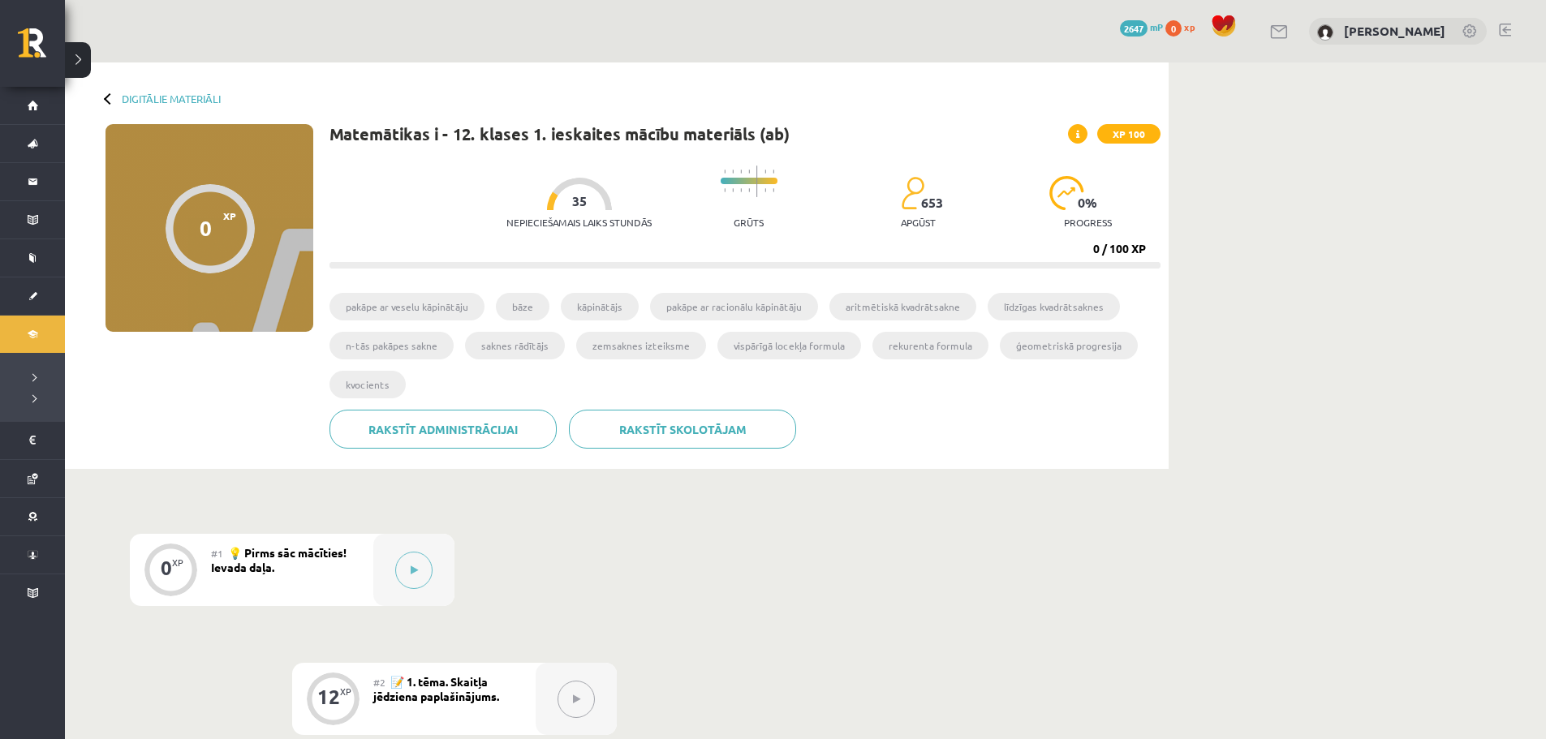
click at [439, 360] on ul "pakāpe ar veselu kāpinātāju bāze kāpinātājs pakāpe ar racionālu kāpinātāju arit…" at bounding box center [744, 351] width 831 height 117
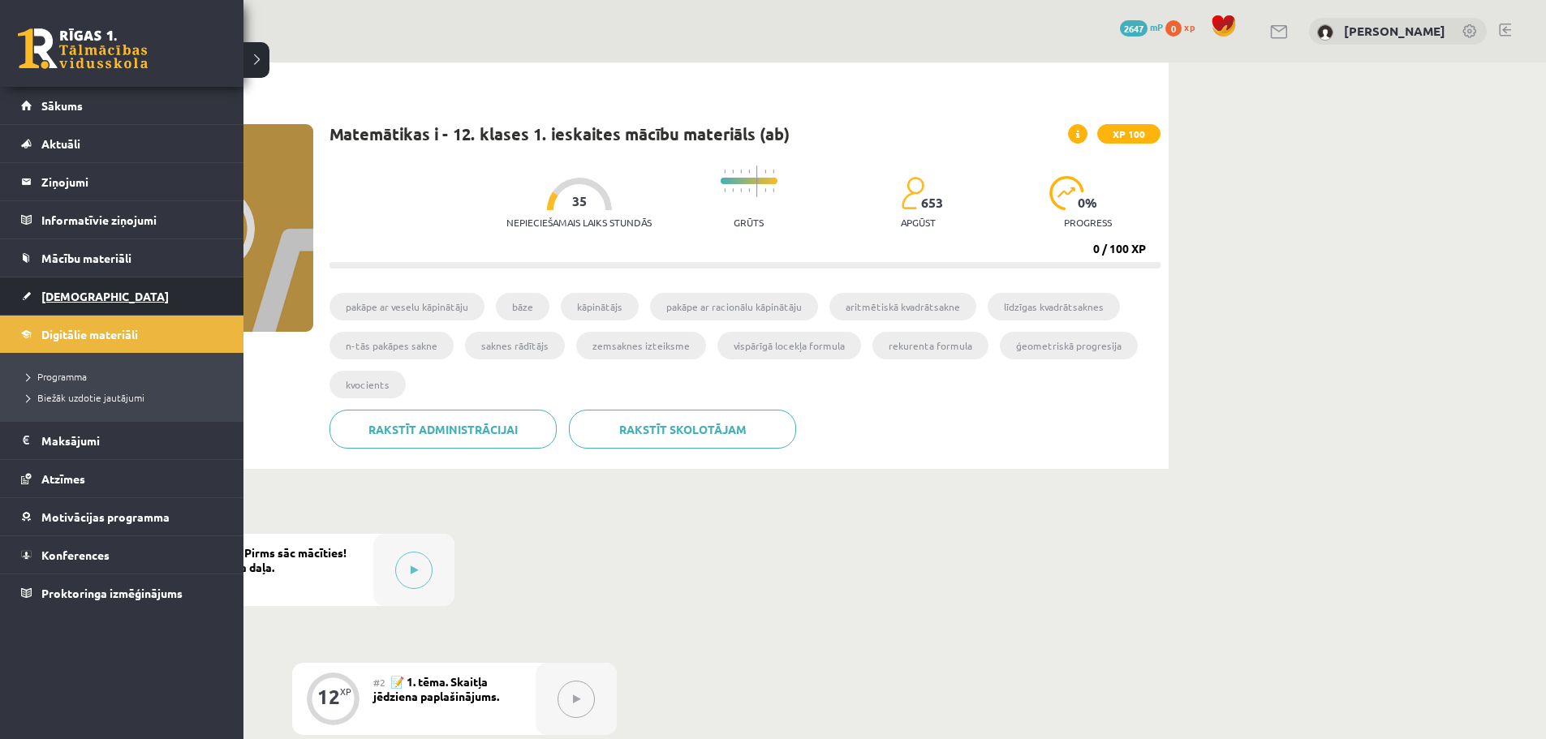
click at [87, 293] on span "[DEMOGRAPHIC_DATA]" at bounding box center [104, 296] width 127 height 15
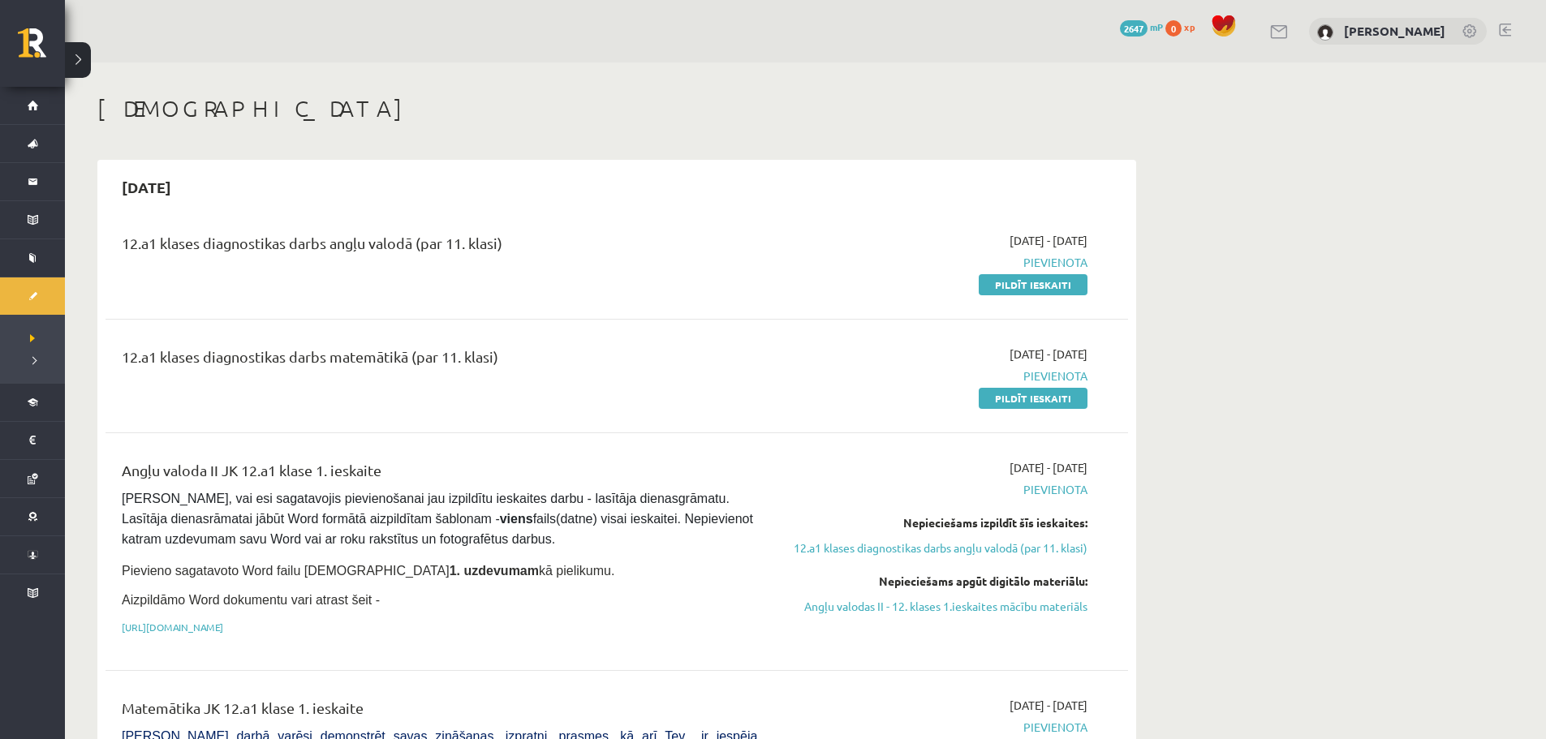
scroll to position [81, 0]
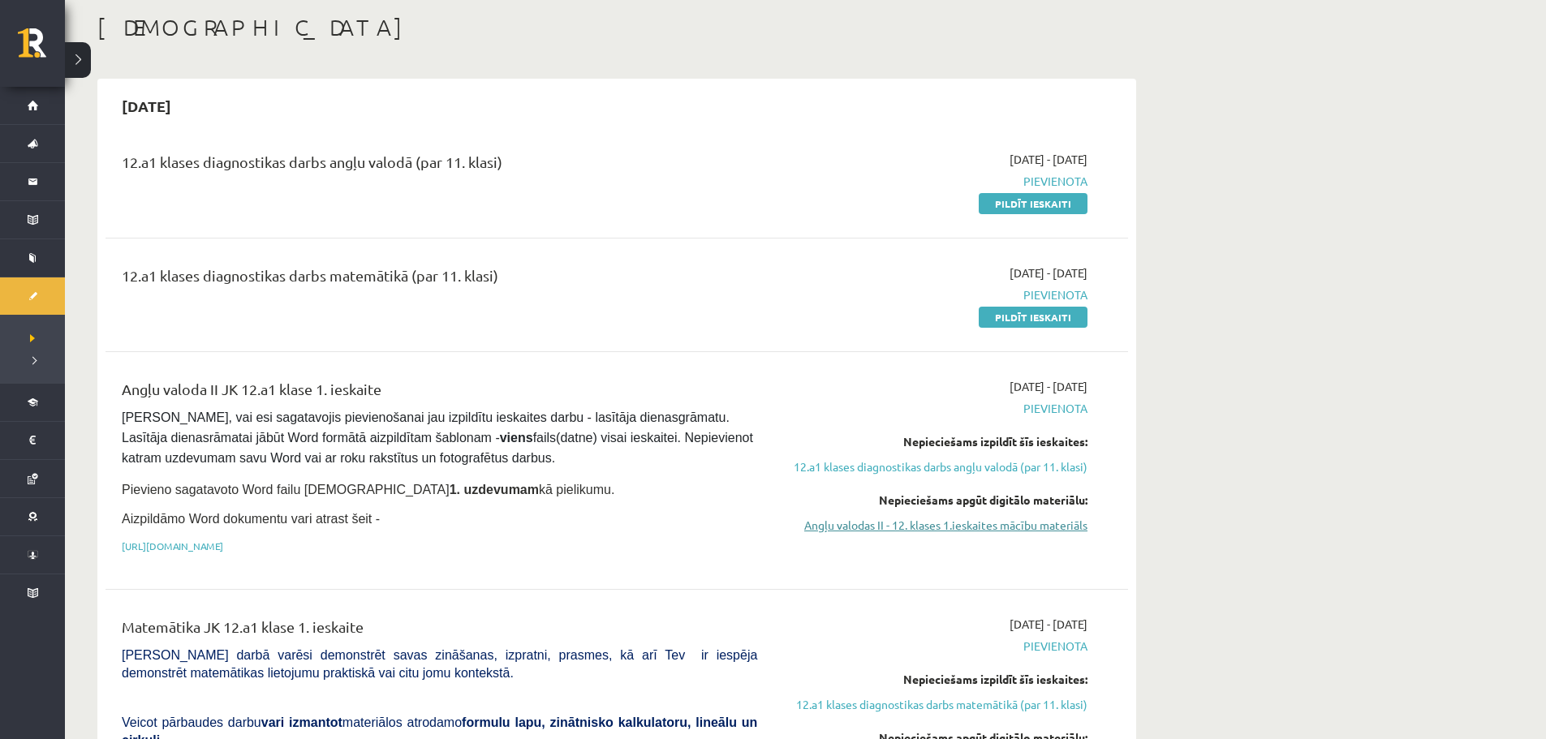
click at [963, 522] on link "Angļu valodas II - 12. klases 1.ieskaites mācību materiāls" at bounding box center [934, 525] width 306 height 17
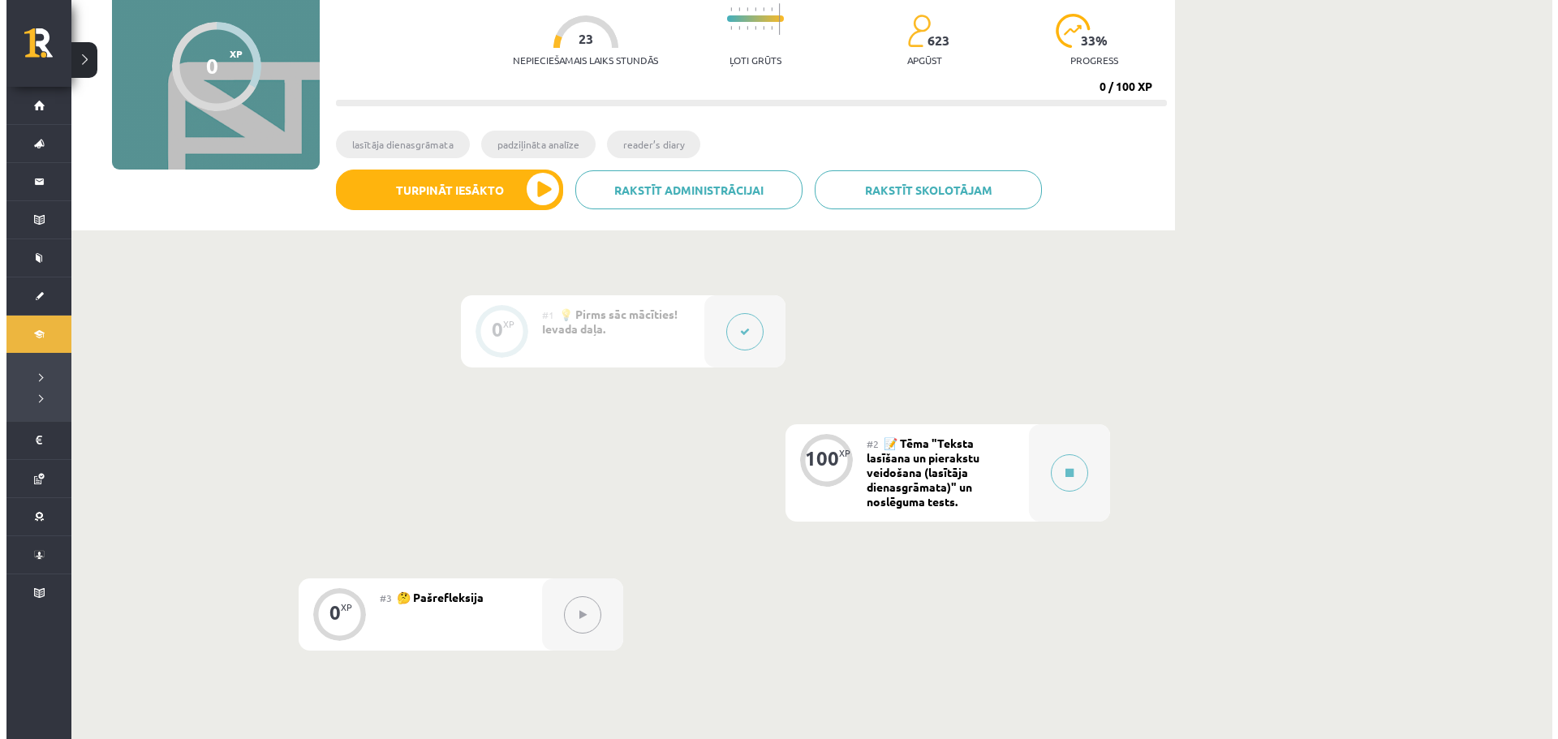
scroll to position [243, 0]
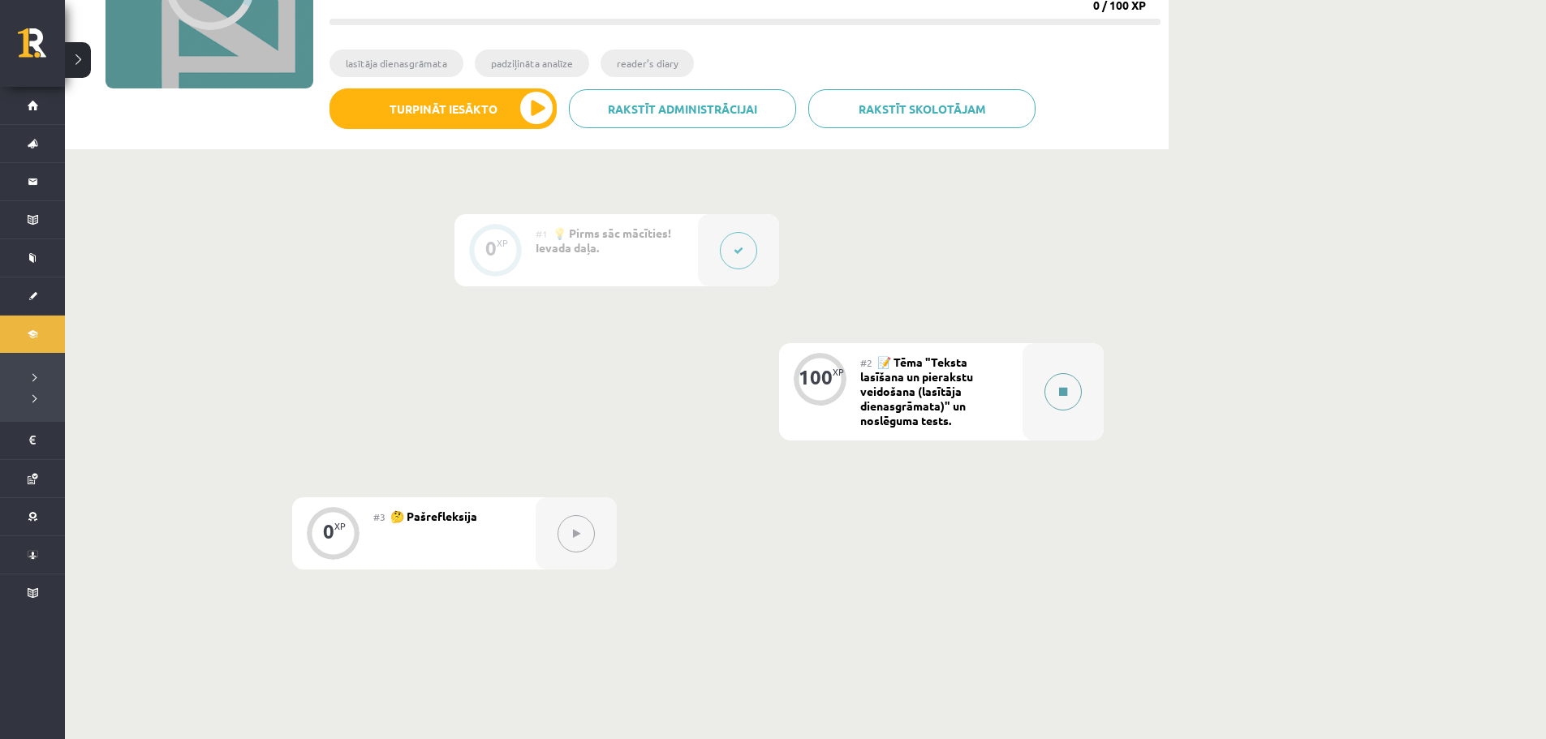
click at [1063, 385] on button at bounding box center [1062, 391] width 37 height 37
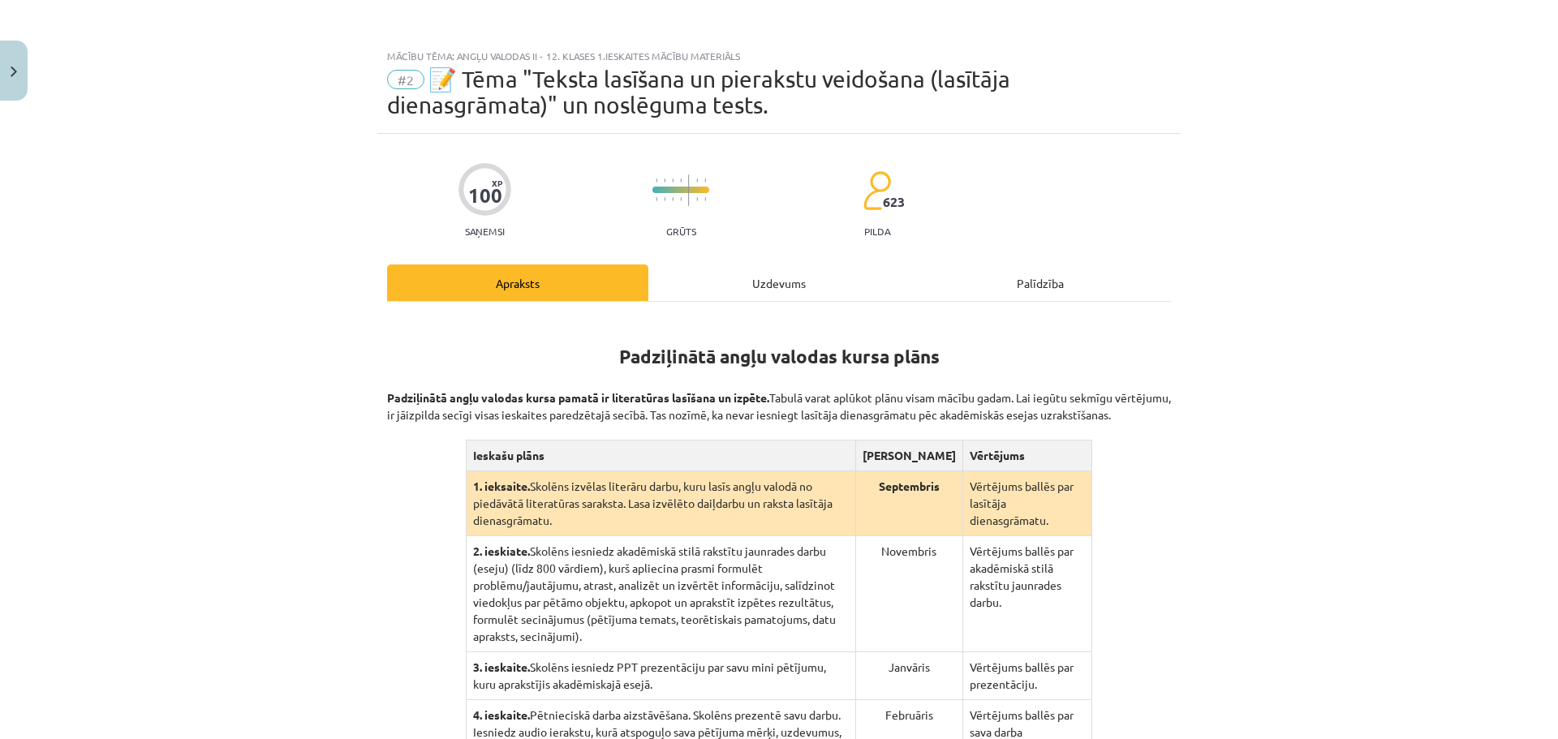
scroll to position [273, 0]
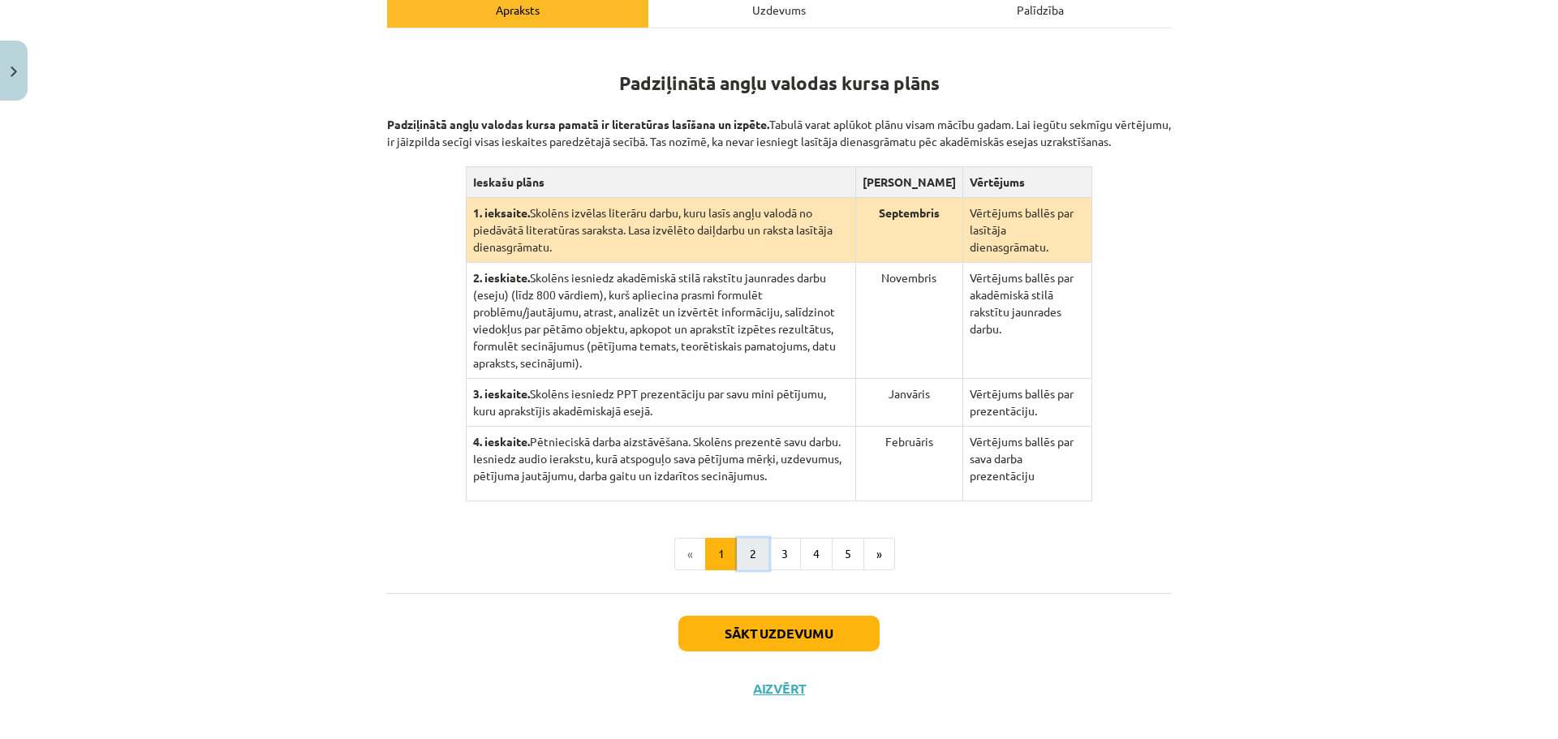
click at [753, 538] on button "2" at bounding box center [753, 554] width 32 height 32
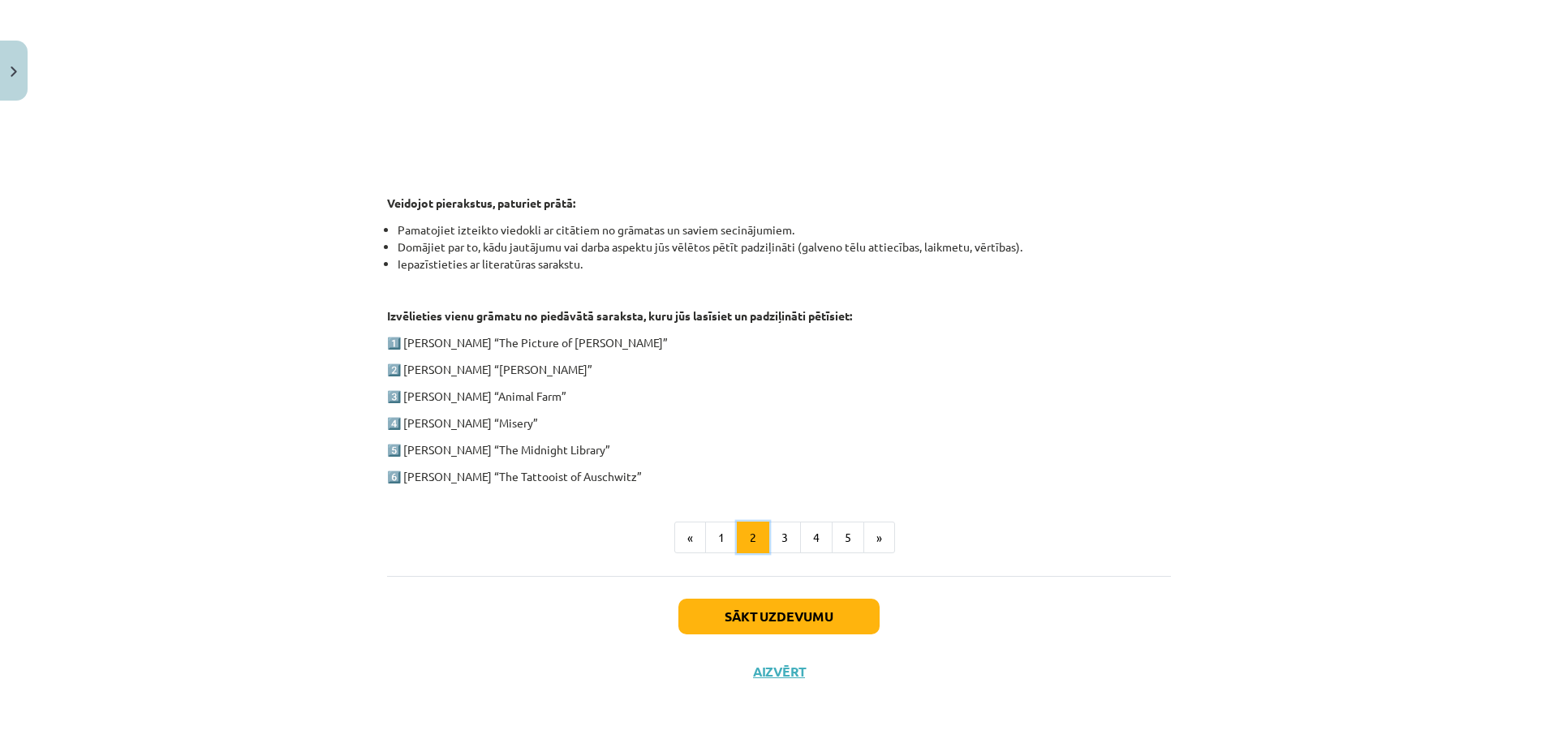
scroll to position [580, 0]
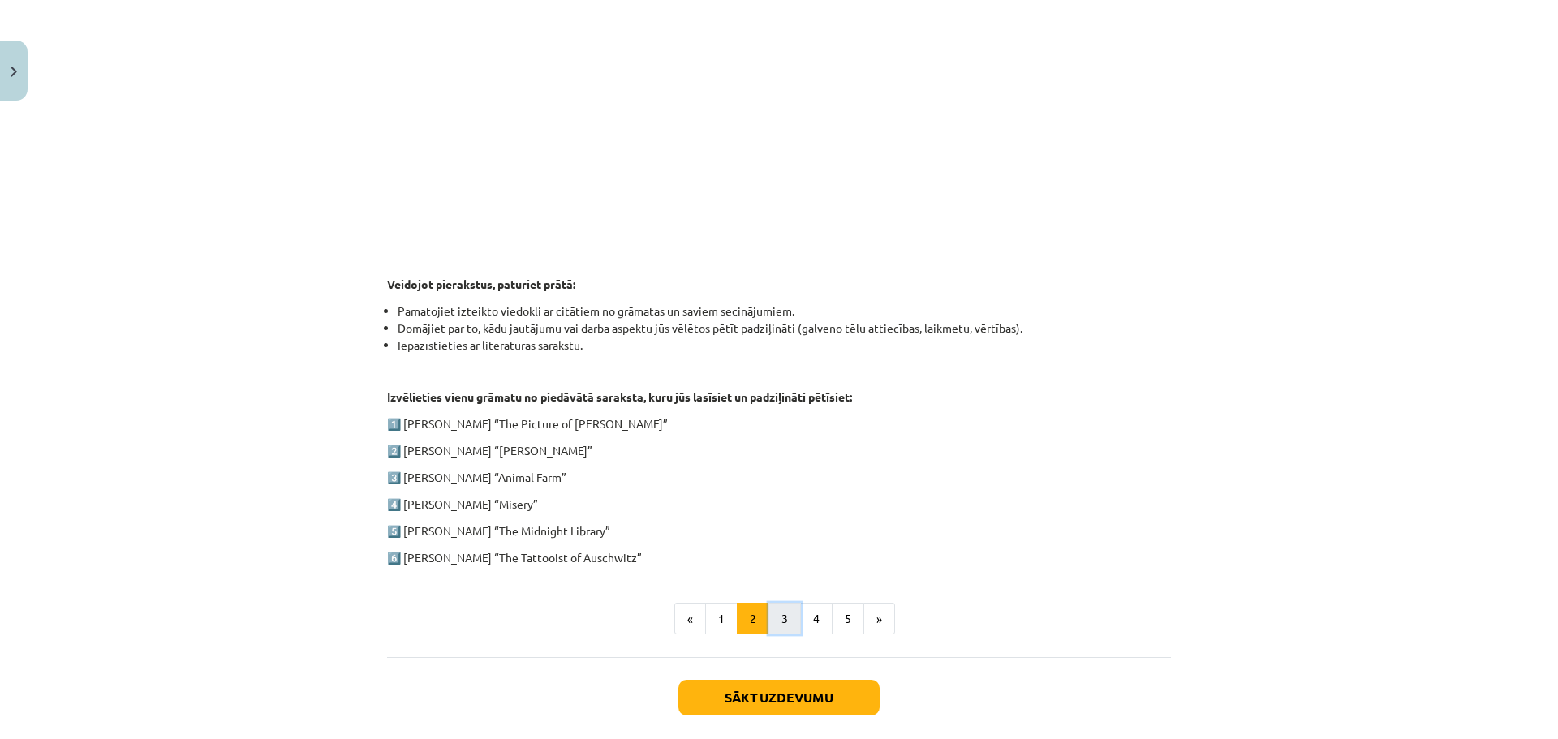
click at [774, 612] on button "3" at bounding box center [785, 619] width 32 height 32
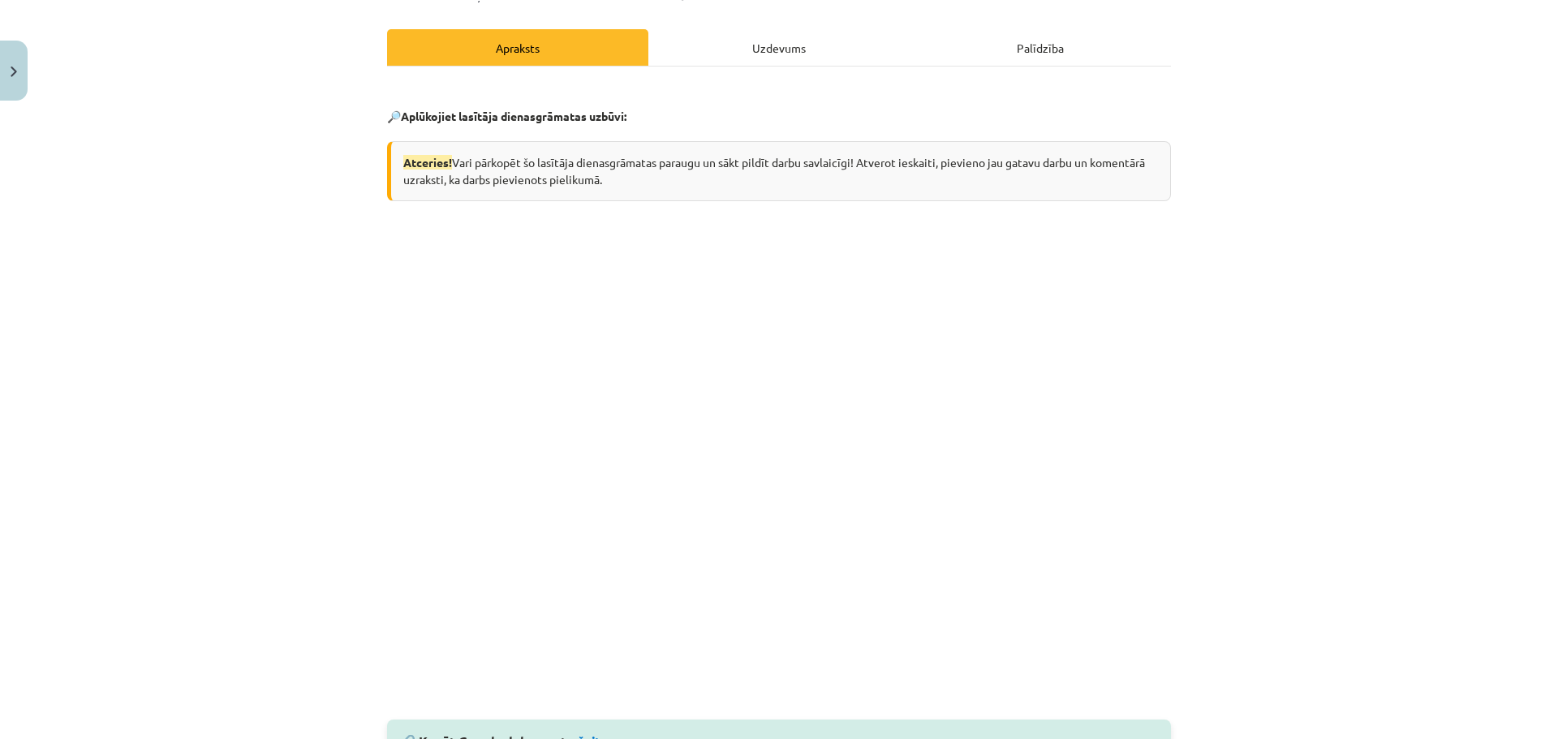
scroll to position [0, 0]
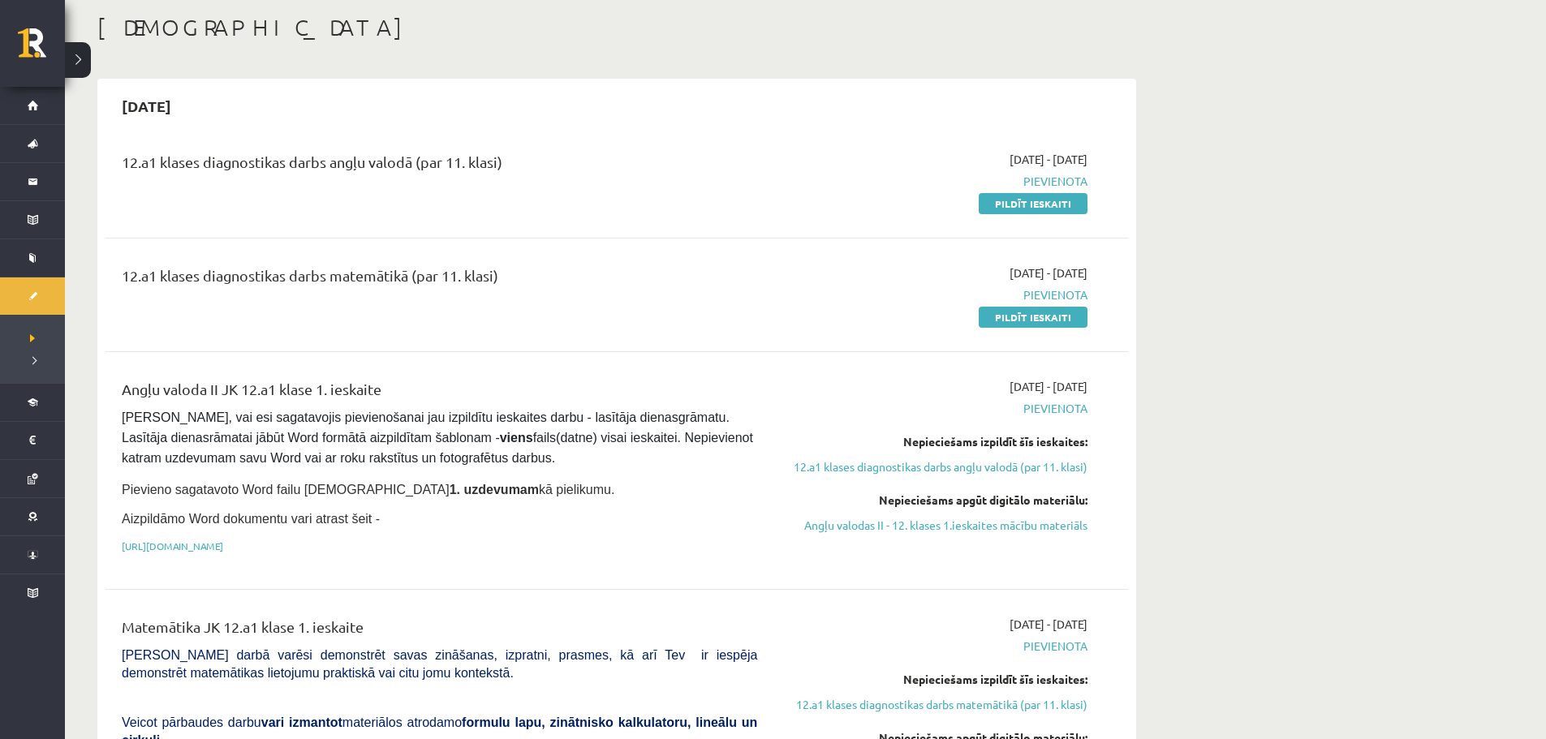
scroll to position [162, 0]
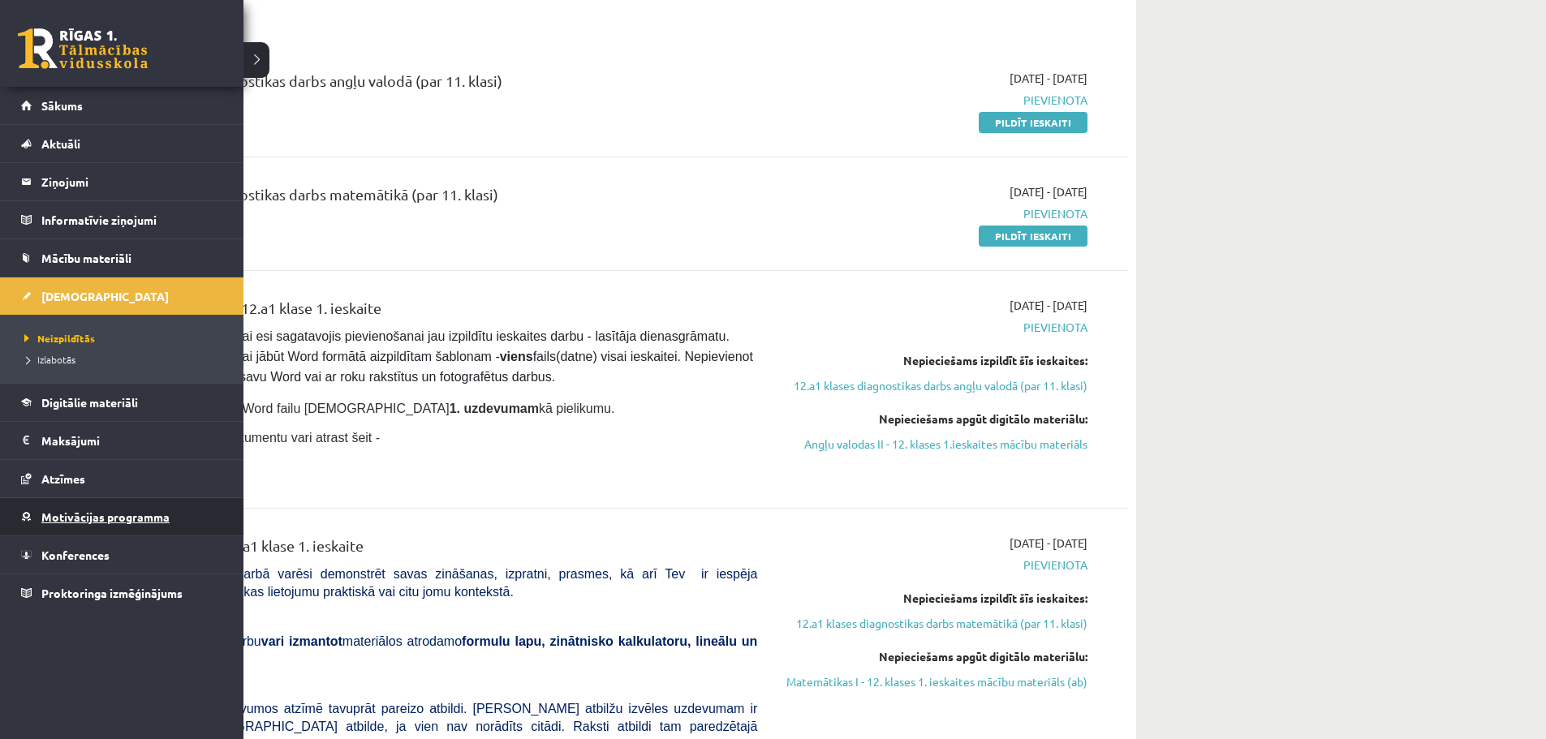
click at [76, 510] on span "Motivācijas programma" at bounding box center [105, 517] width 128 height 15
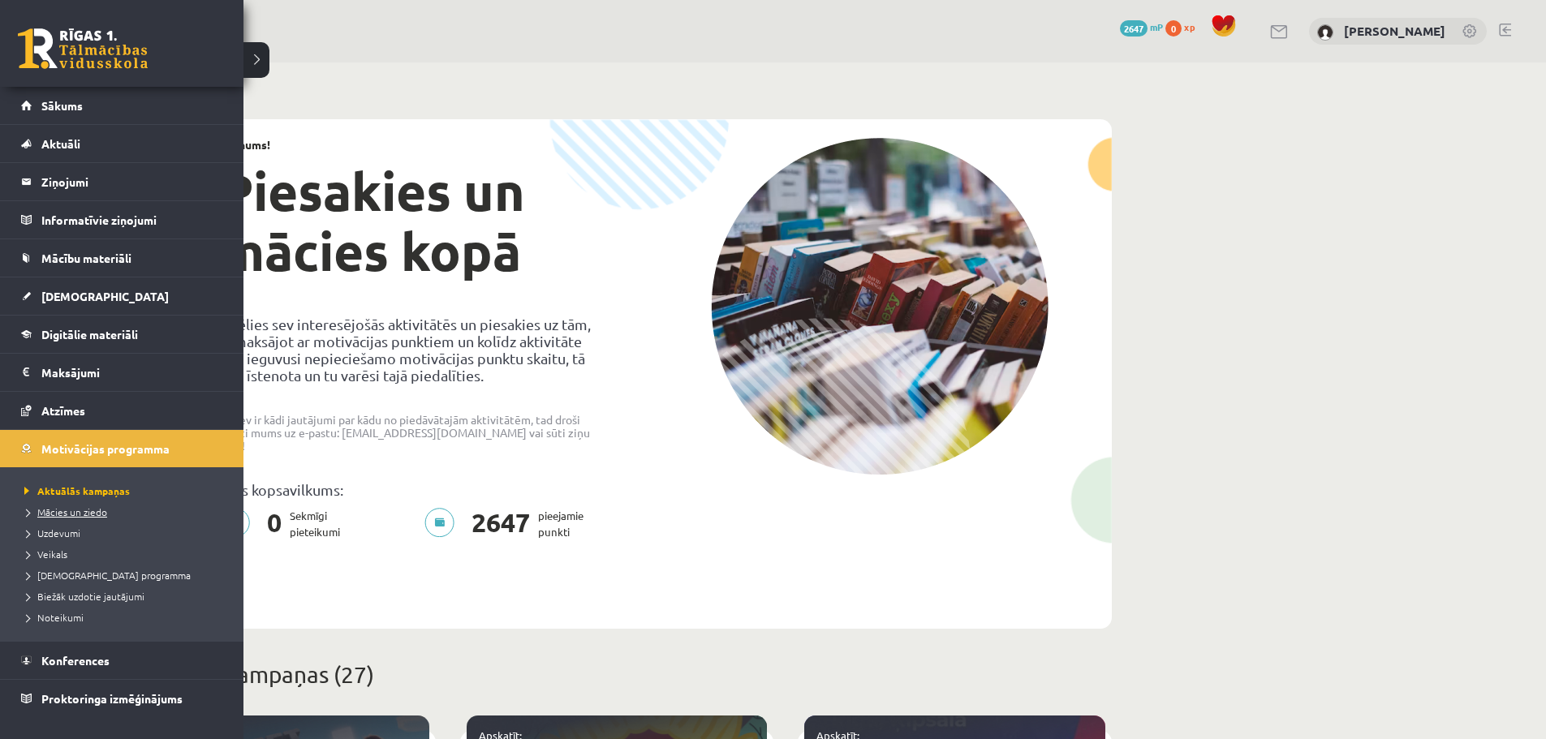
click at [90, 513] on span "Mācies un ziedo" at bounding box center [63, 512] width 87 height 13
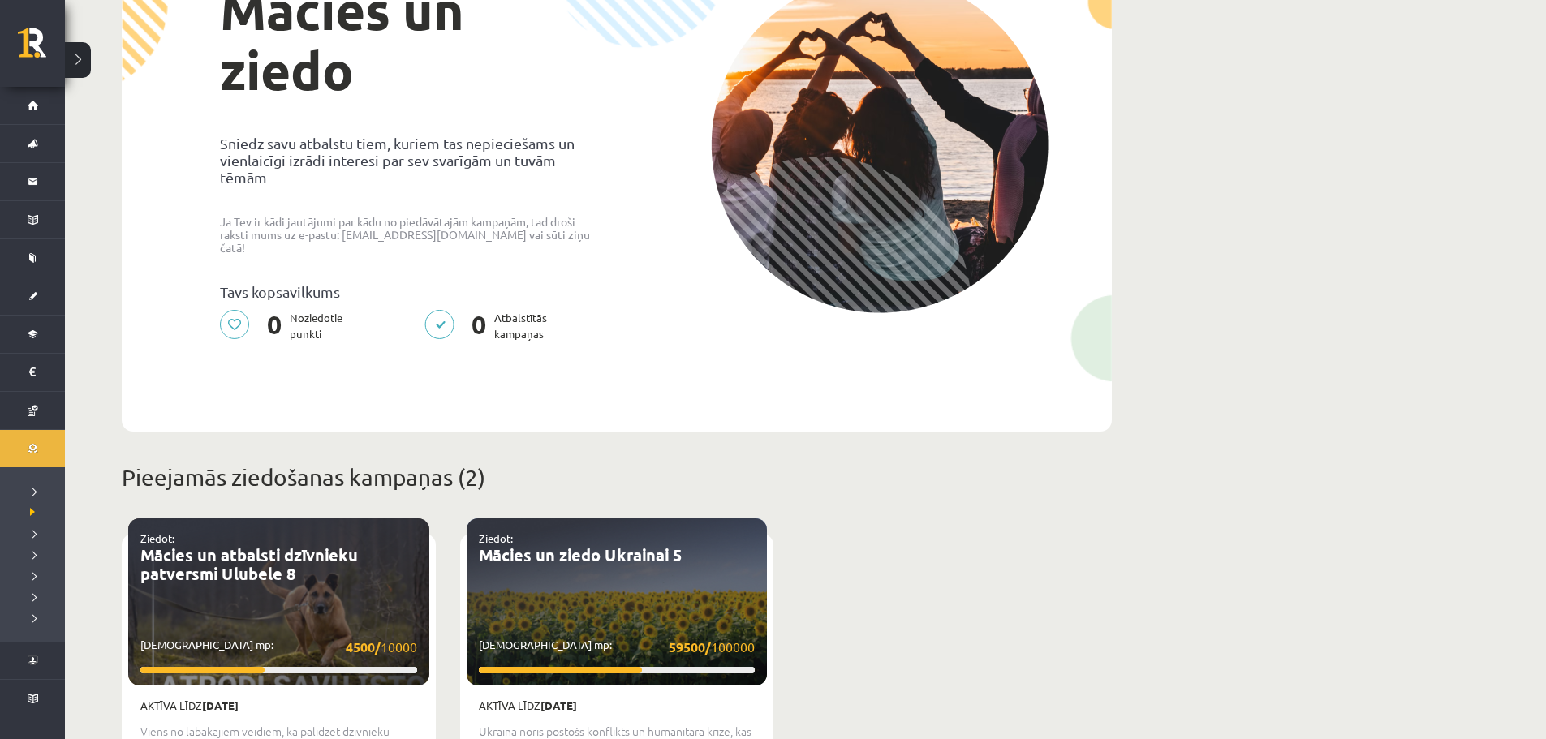
scroll to position [243, 0]
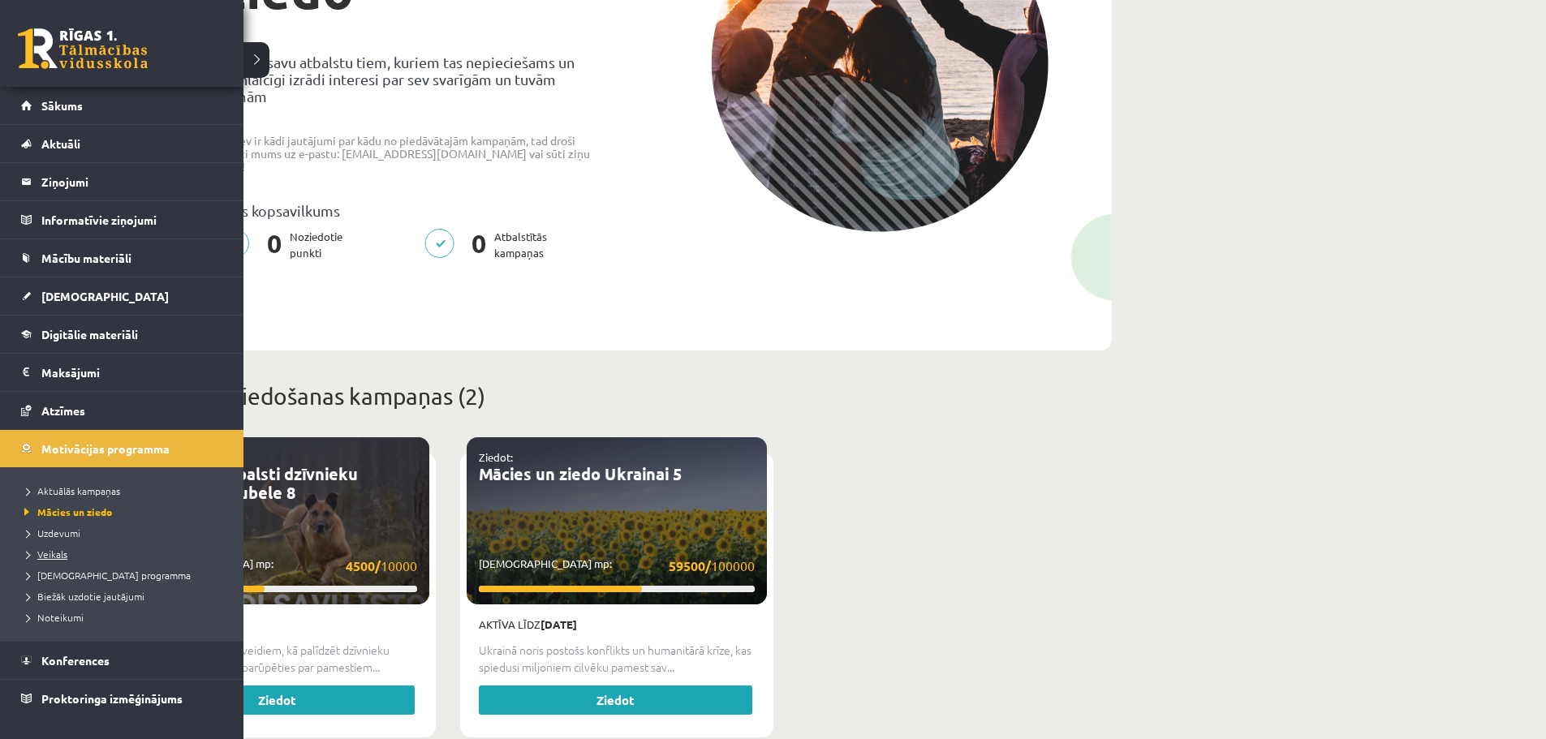
click at [52, 549] on span "Veikals" at bounding box center [43, 554] width 47 height 13
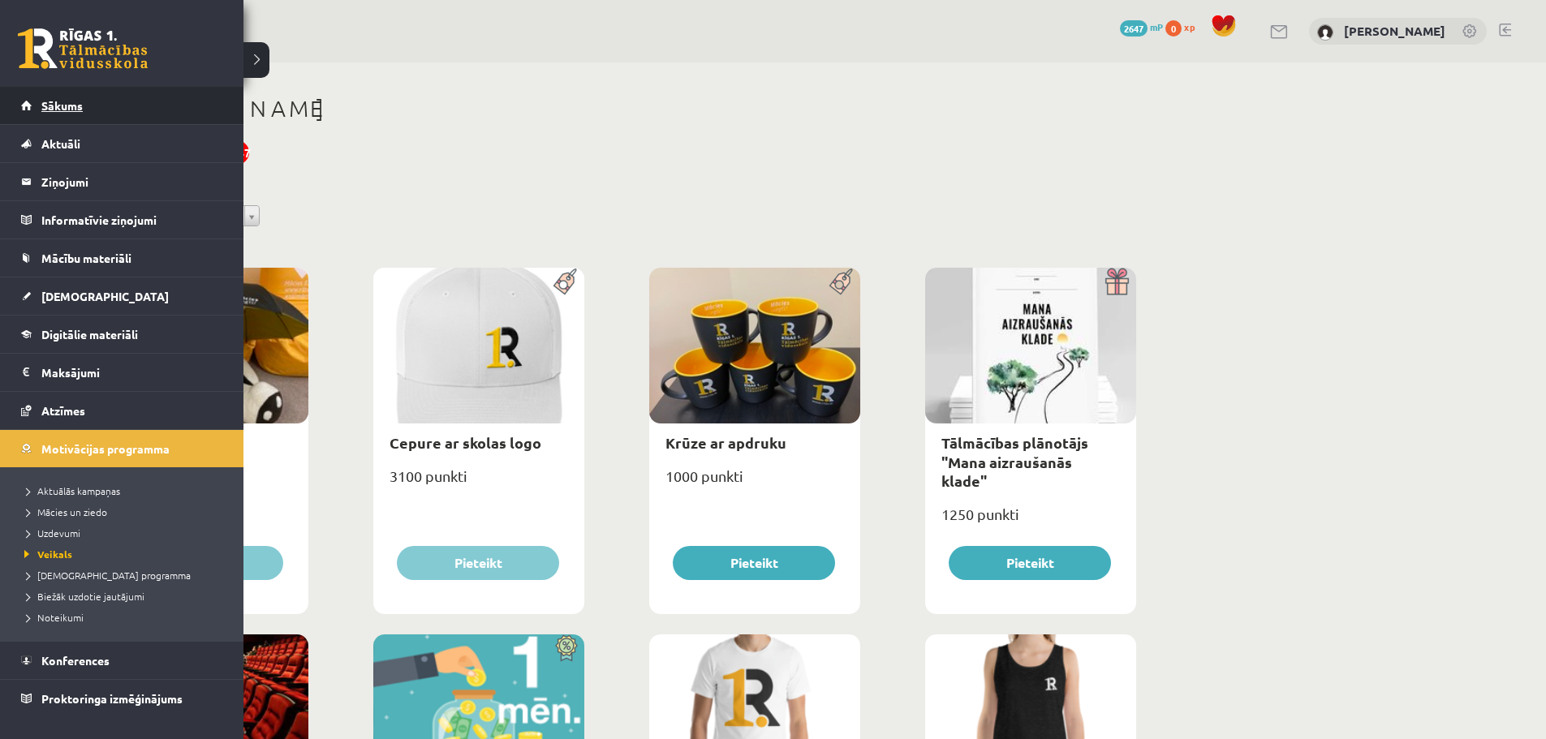
click at [67, 112] on link "Sākums" at bounding box center [122, 105] width 202 height 37
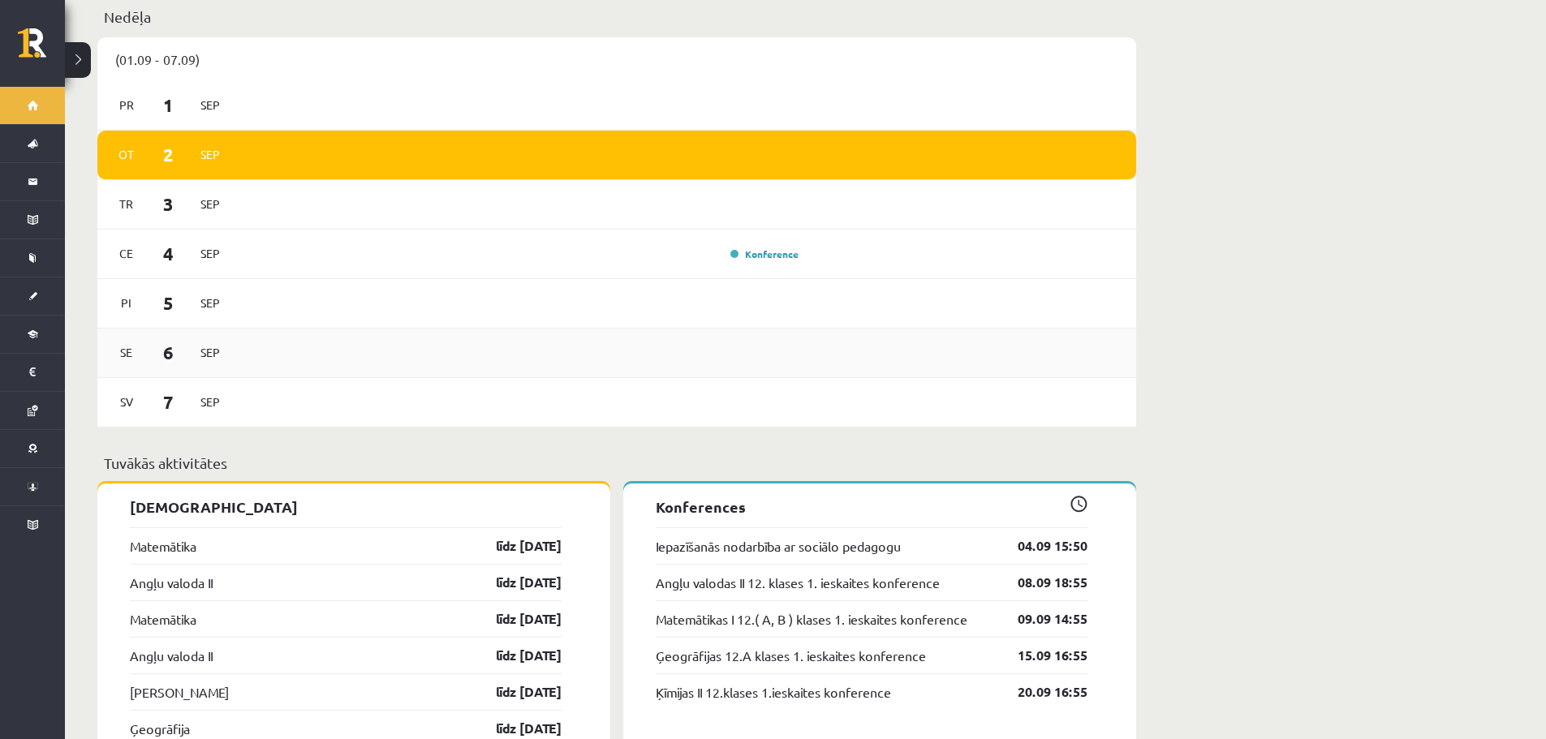
scroll to position [1055, 0]
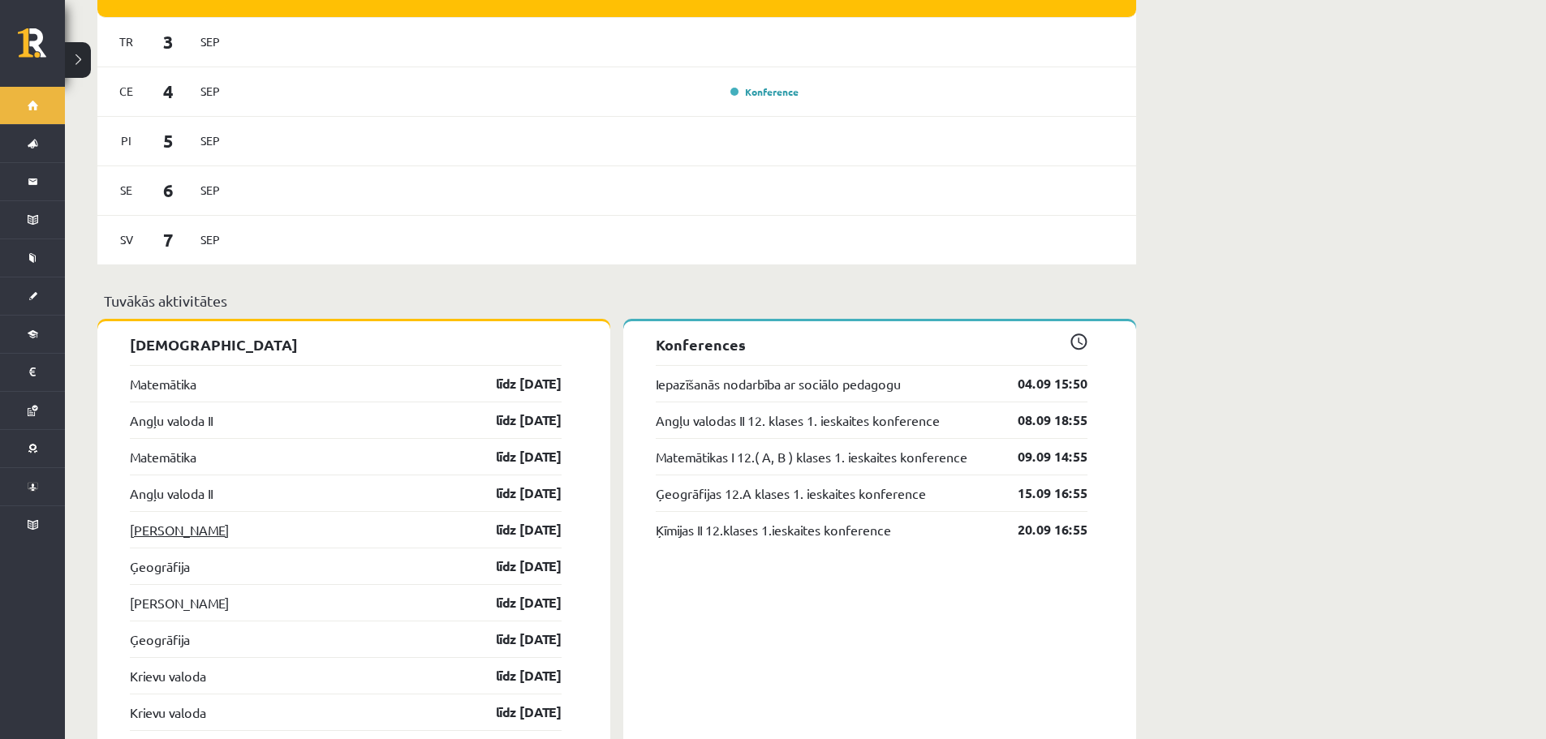
click at [155, 520] on link "[PERSON_NAME]" at bounding box center [179, 529] width 99 height 19
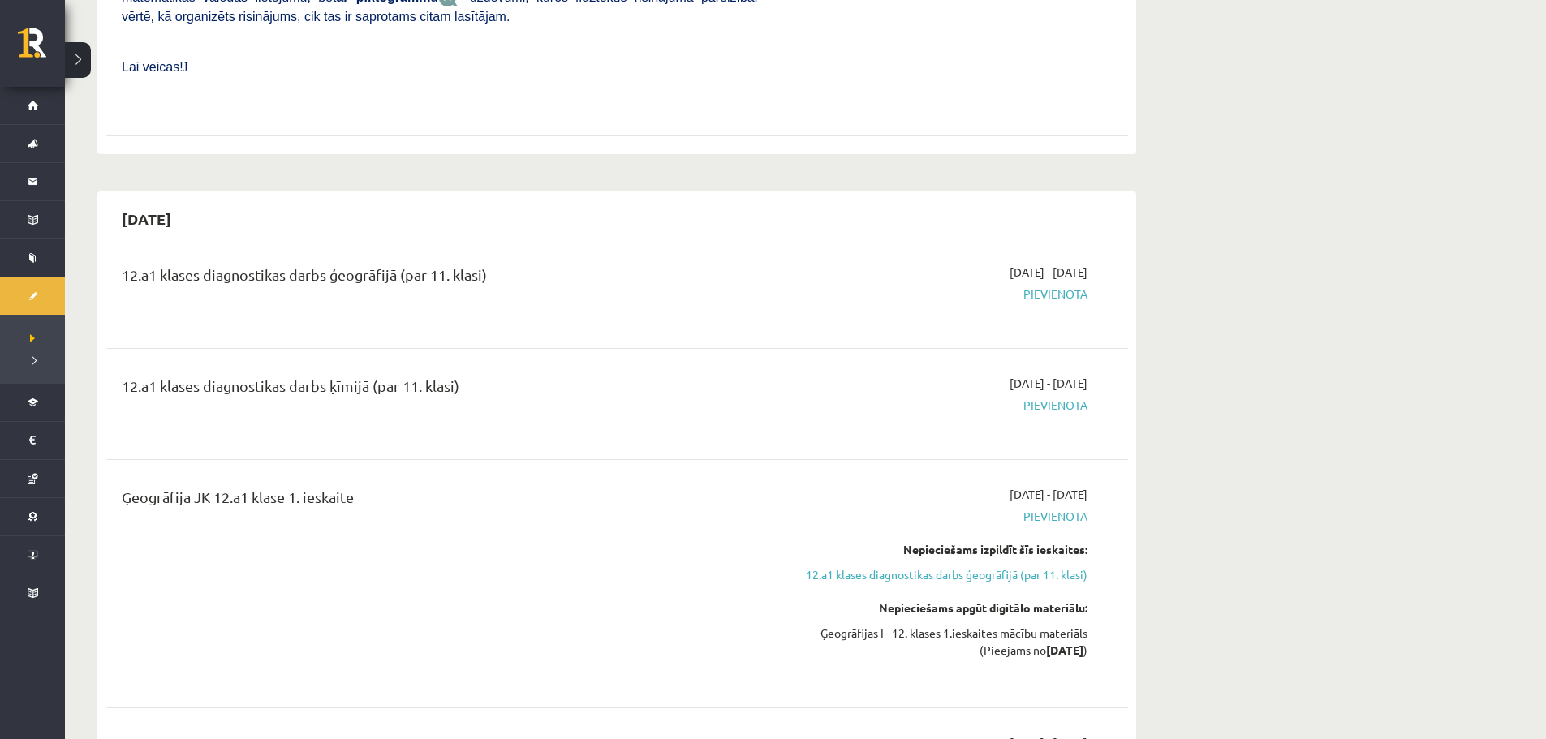
scroll to position [730, 0]
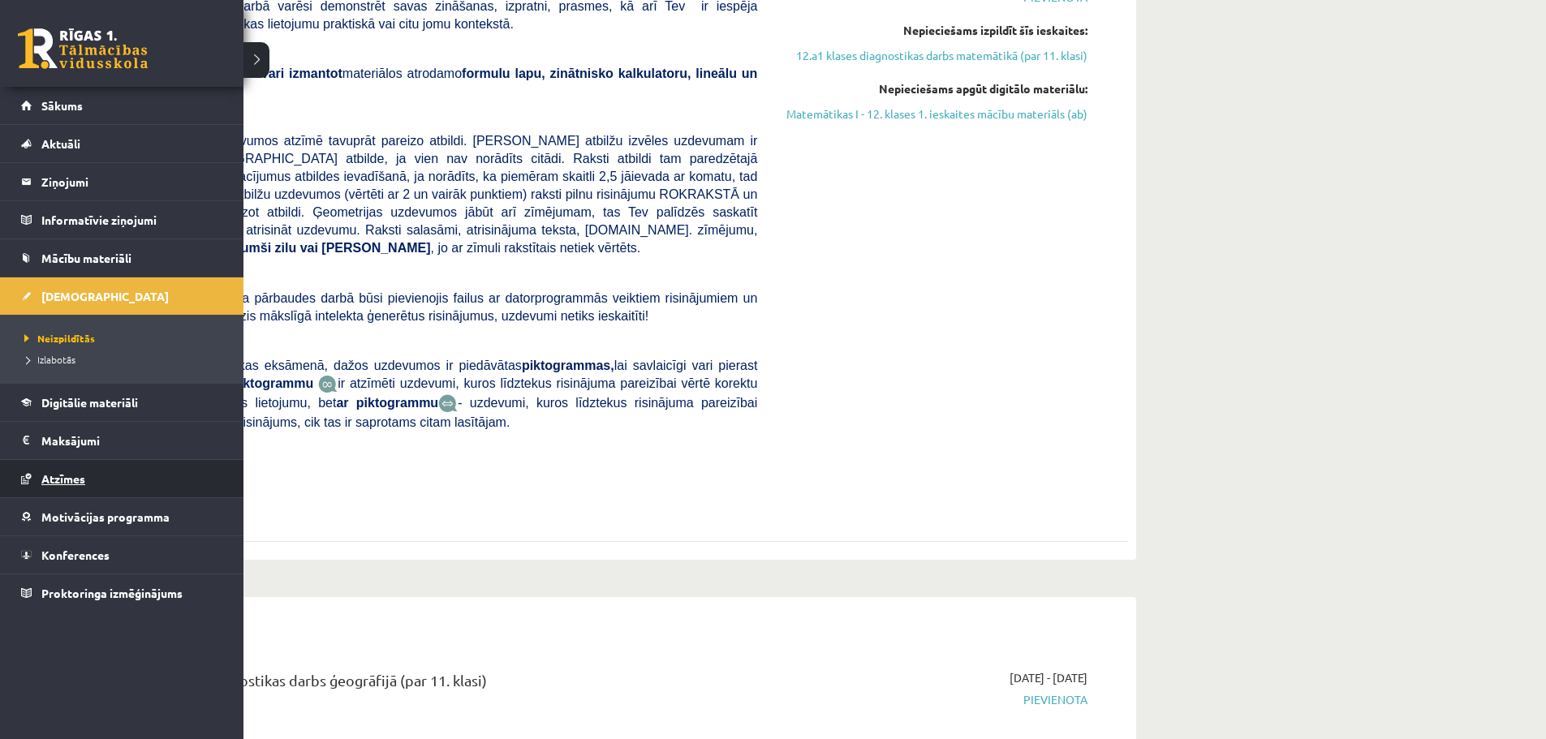
click at [78, 469] on link "Atzīmes" at bounding box center [122, 478] width 202 height 37
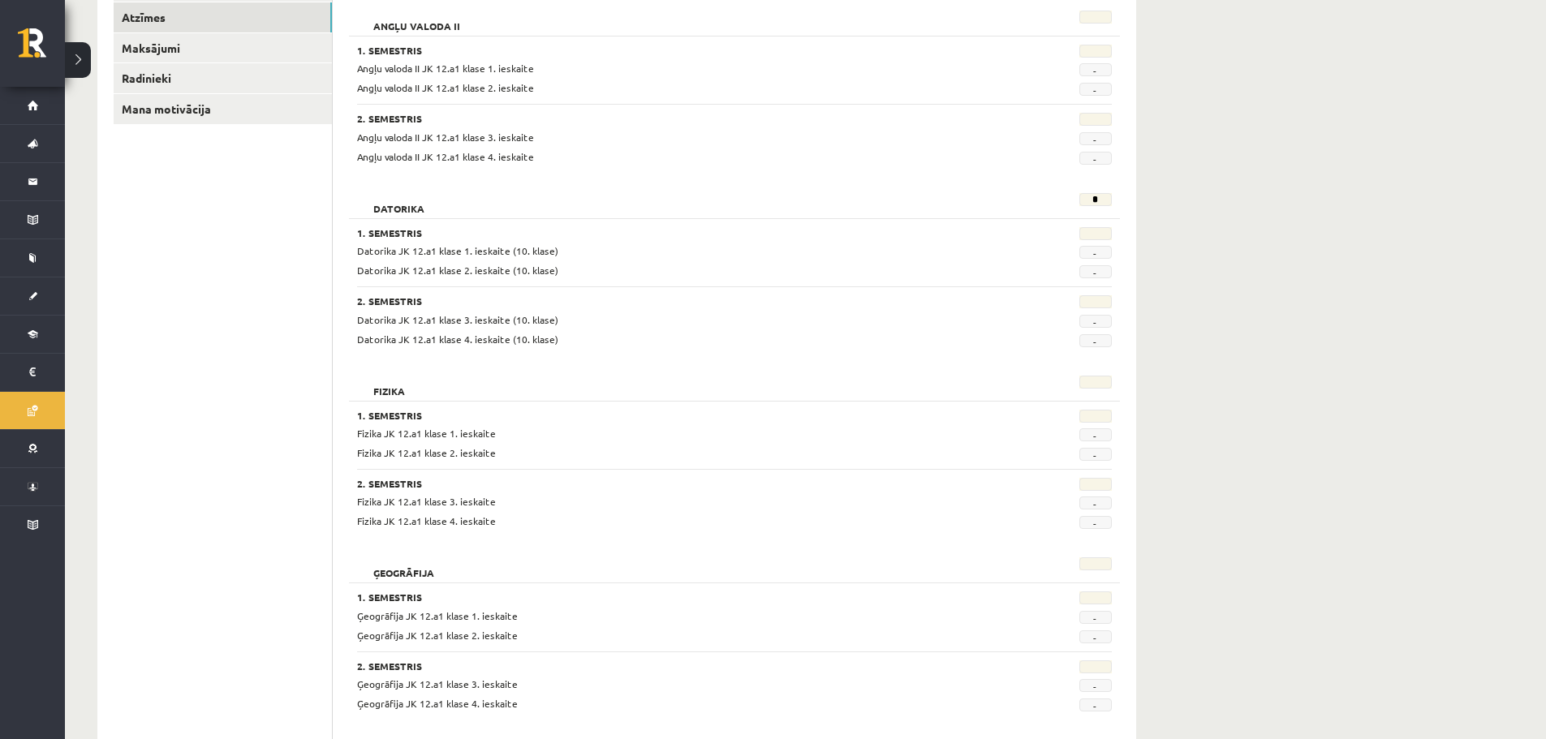
scroll to position [13, 0]
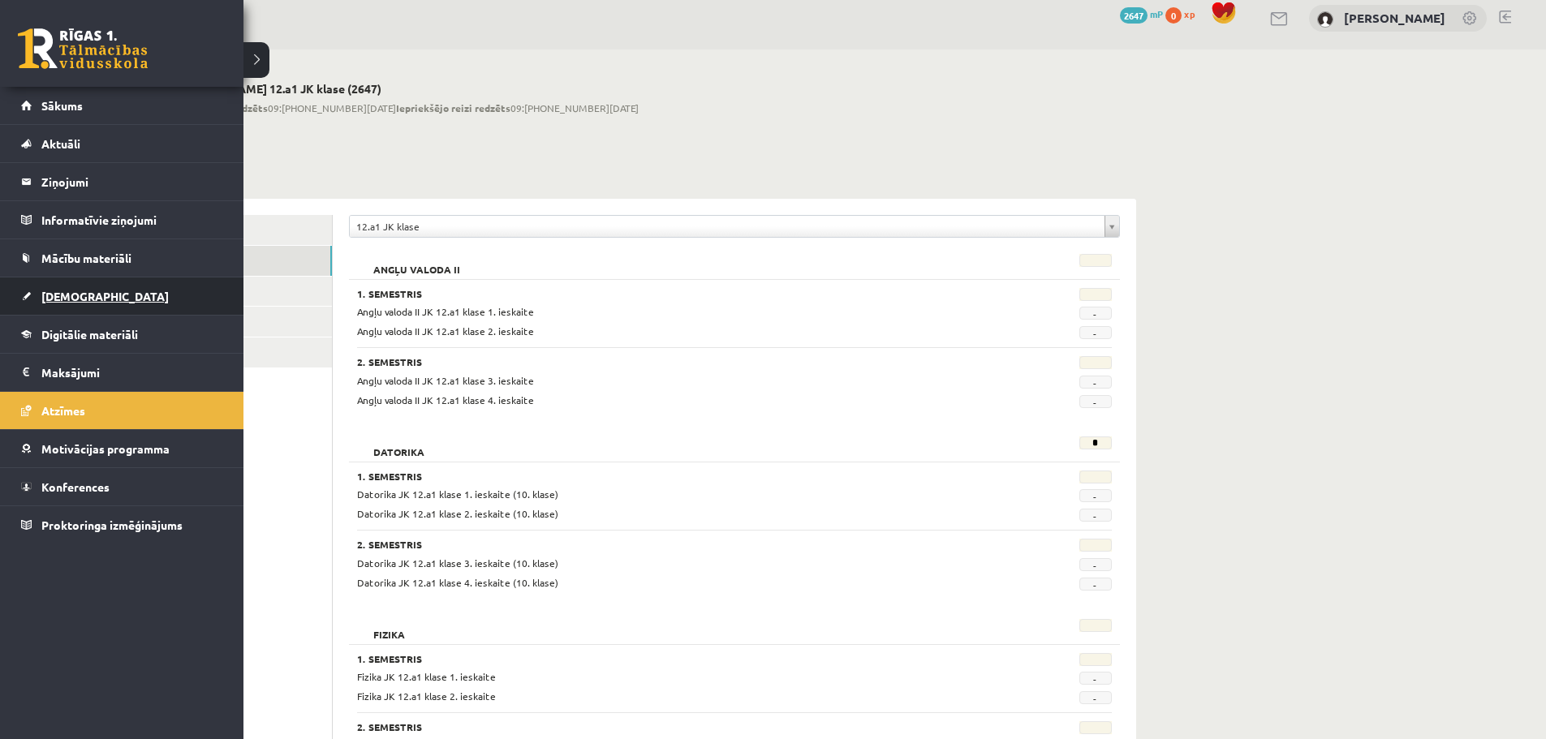
click at [45, 309] on link "[DEMOGRAPHIC_DATA]" at bounding box center [122, 296] width 202 height 37
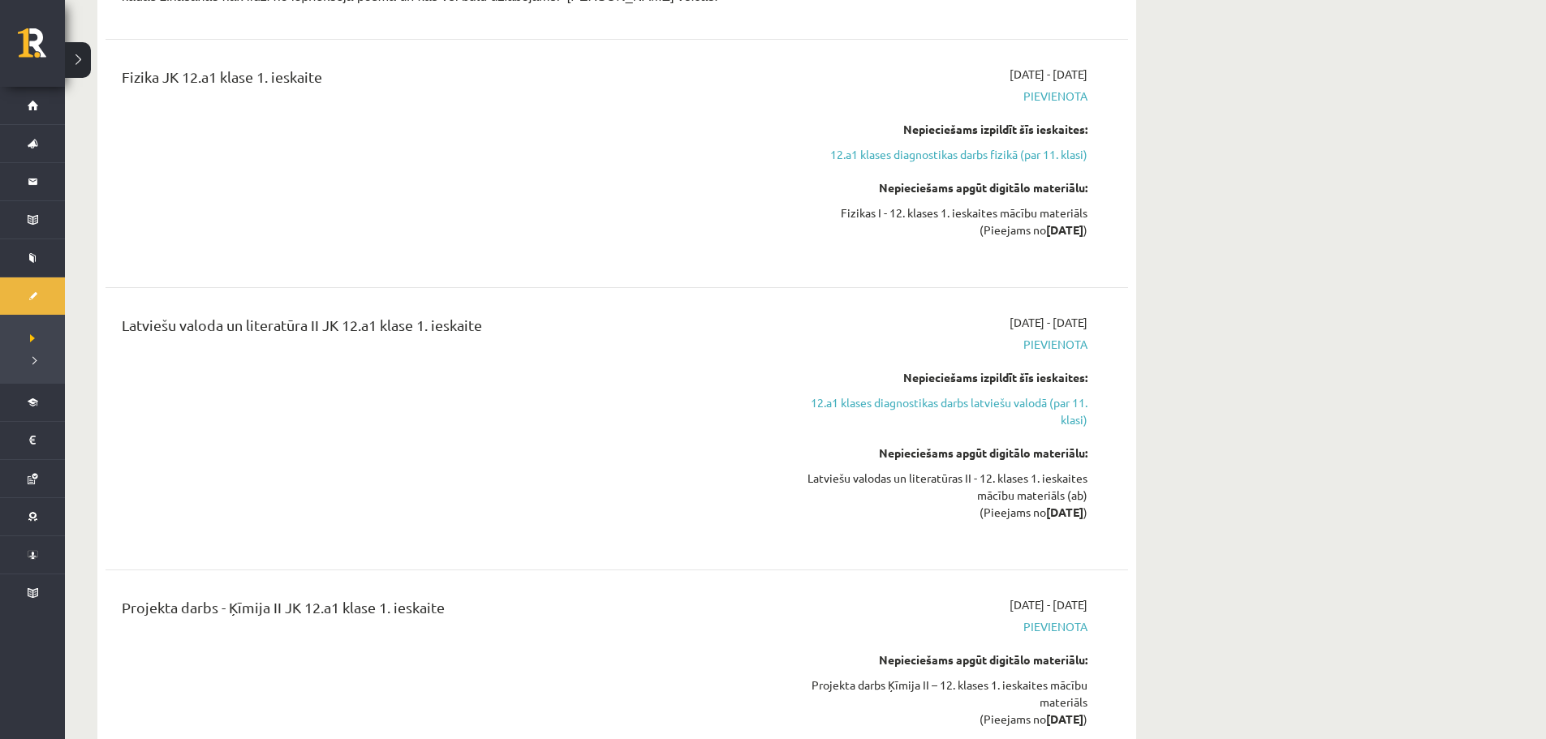
scroll to position [3016, 0]
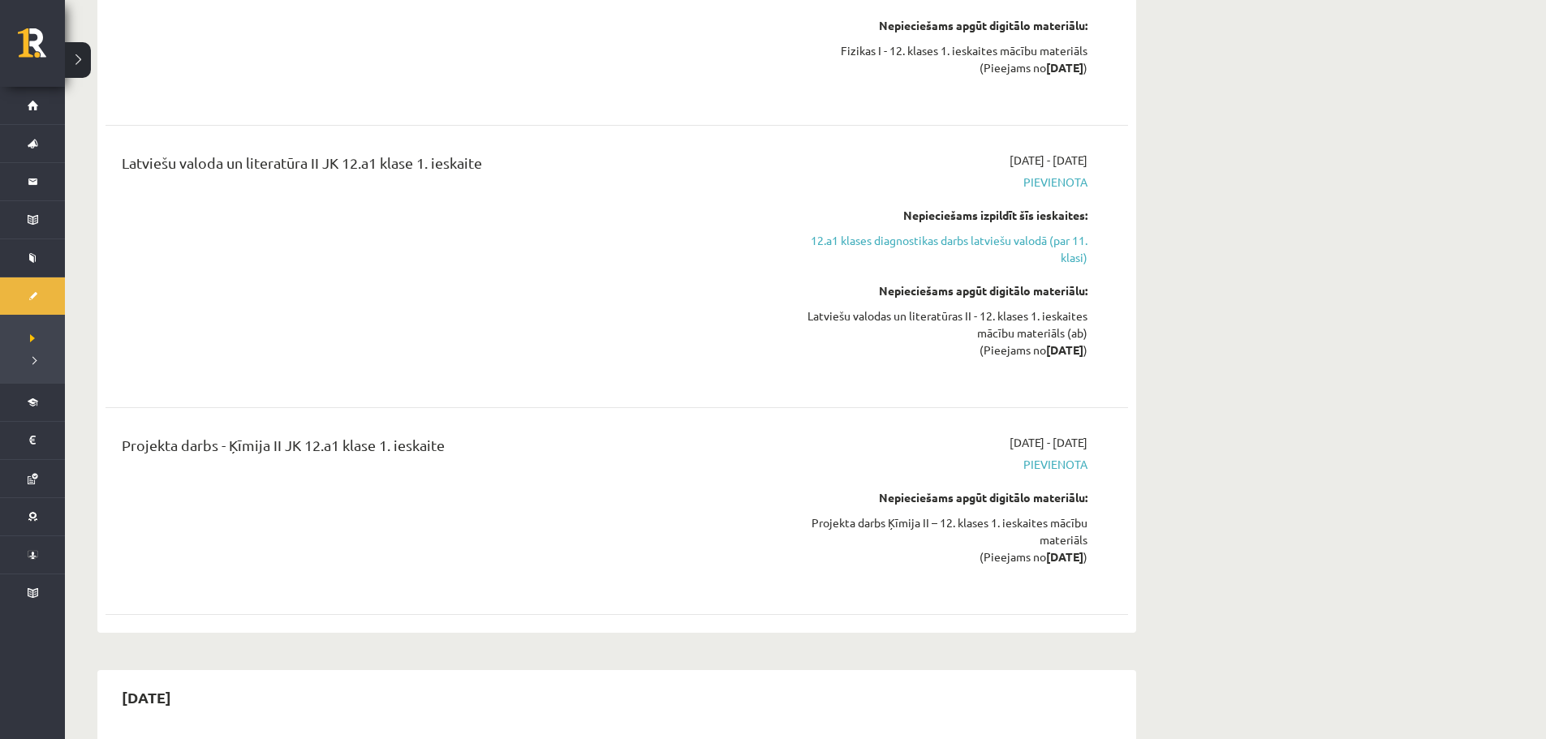
drag, startPoint x: 120, startPoint y: 406, endPoint x: 451, endPoint y: 411, distance: 331.1
click at [451, 434] on div "Projekta darbs - Ķīmija II JK 12.a1 klase 1. ieskaite" at bounding box center [440, 511] width 660 height 154
click at [451, 434] on div "Projekta darbs - Ķīmija II JK 12.a1 klase 1. ieskaite" at bounding box center [439, 449] width 635 height 30
click at [468, 434] on div "Projekta darbs - Ķīmija II JK 12.a1 klase 1. ieskaite" at bounding box center [439, 449] width 635 height 30
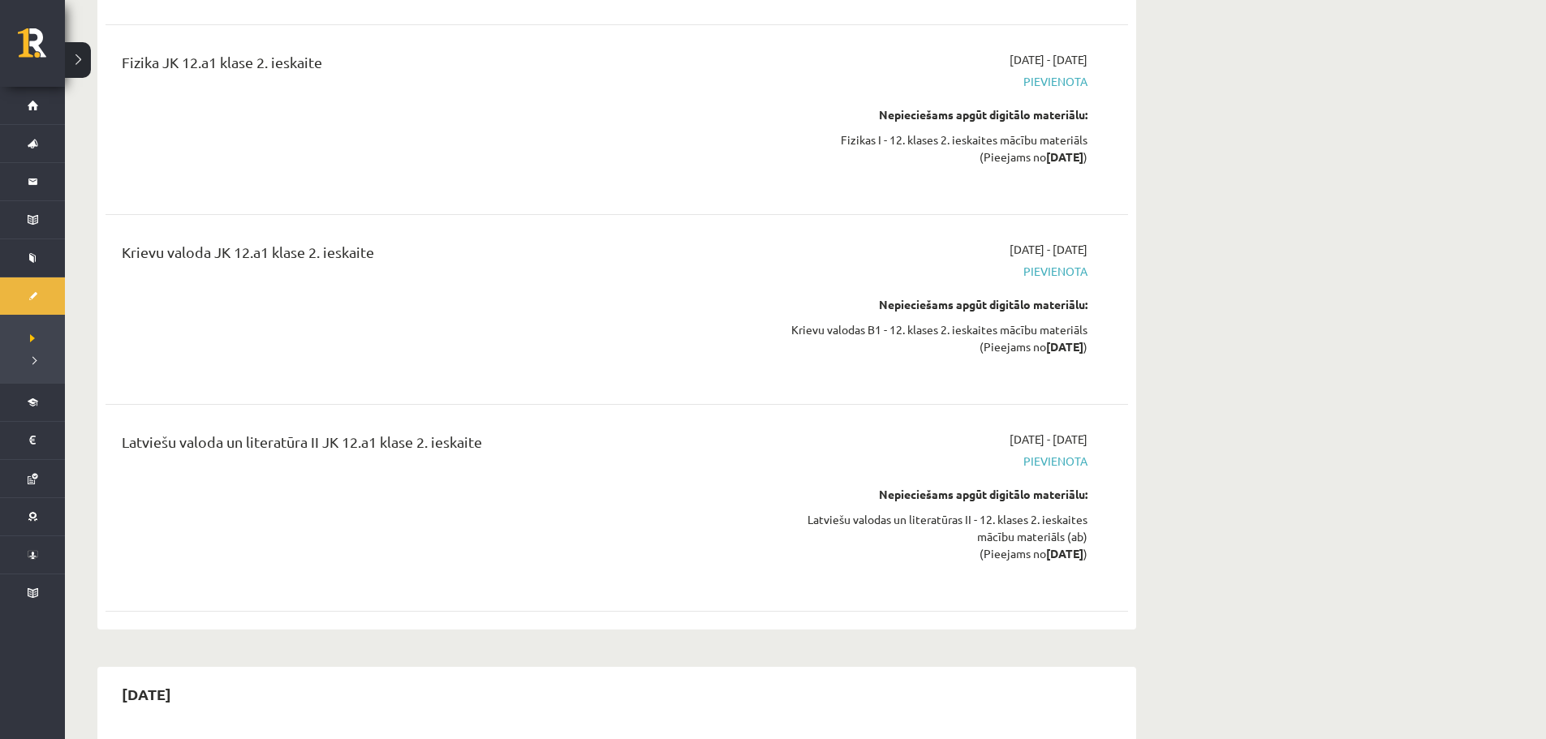
scroll to position [4963, 0]
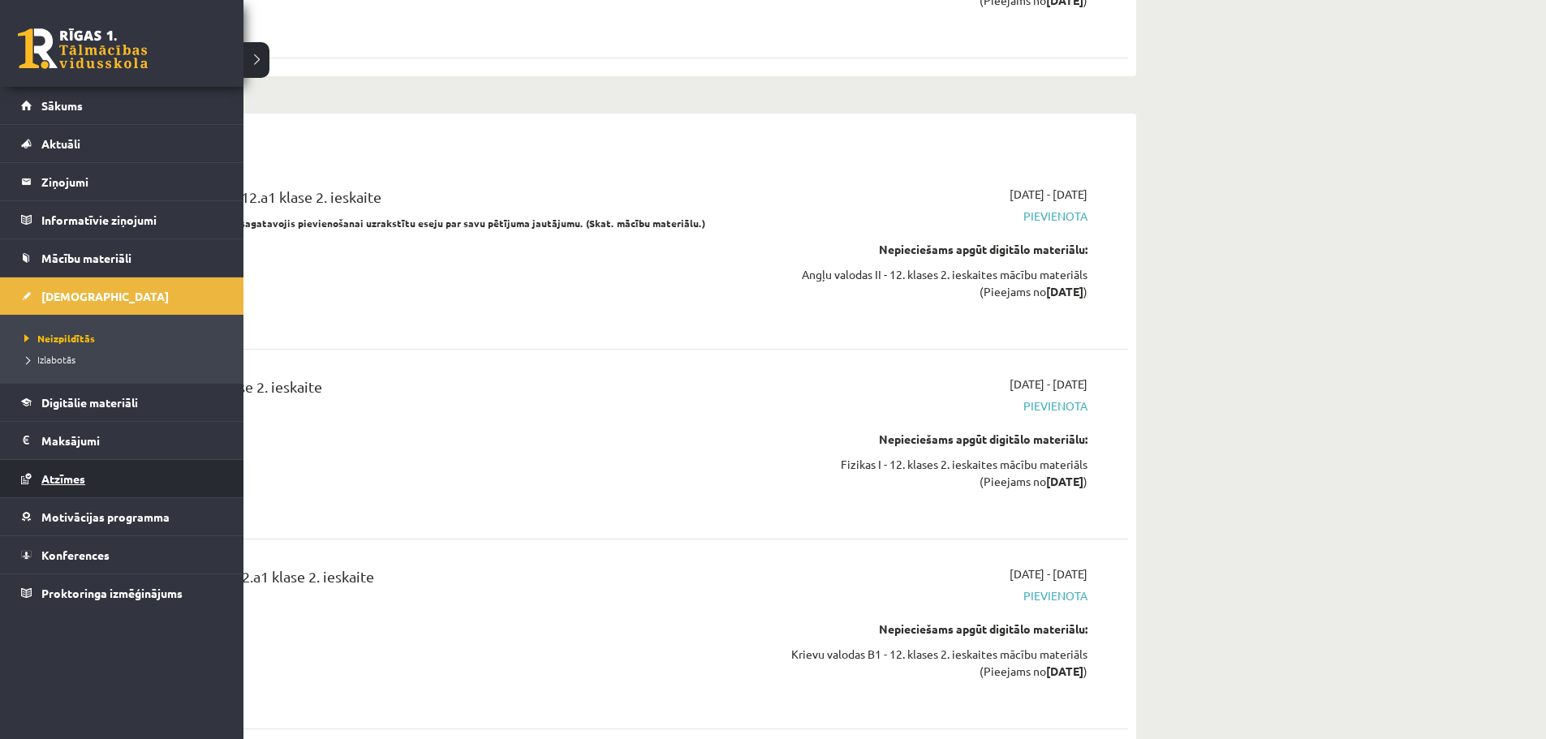
click at [98, 476] on link "Atzīmes" at bounding box center [122, 478] width 202 height 37
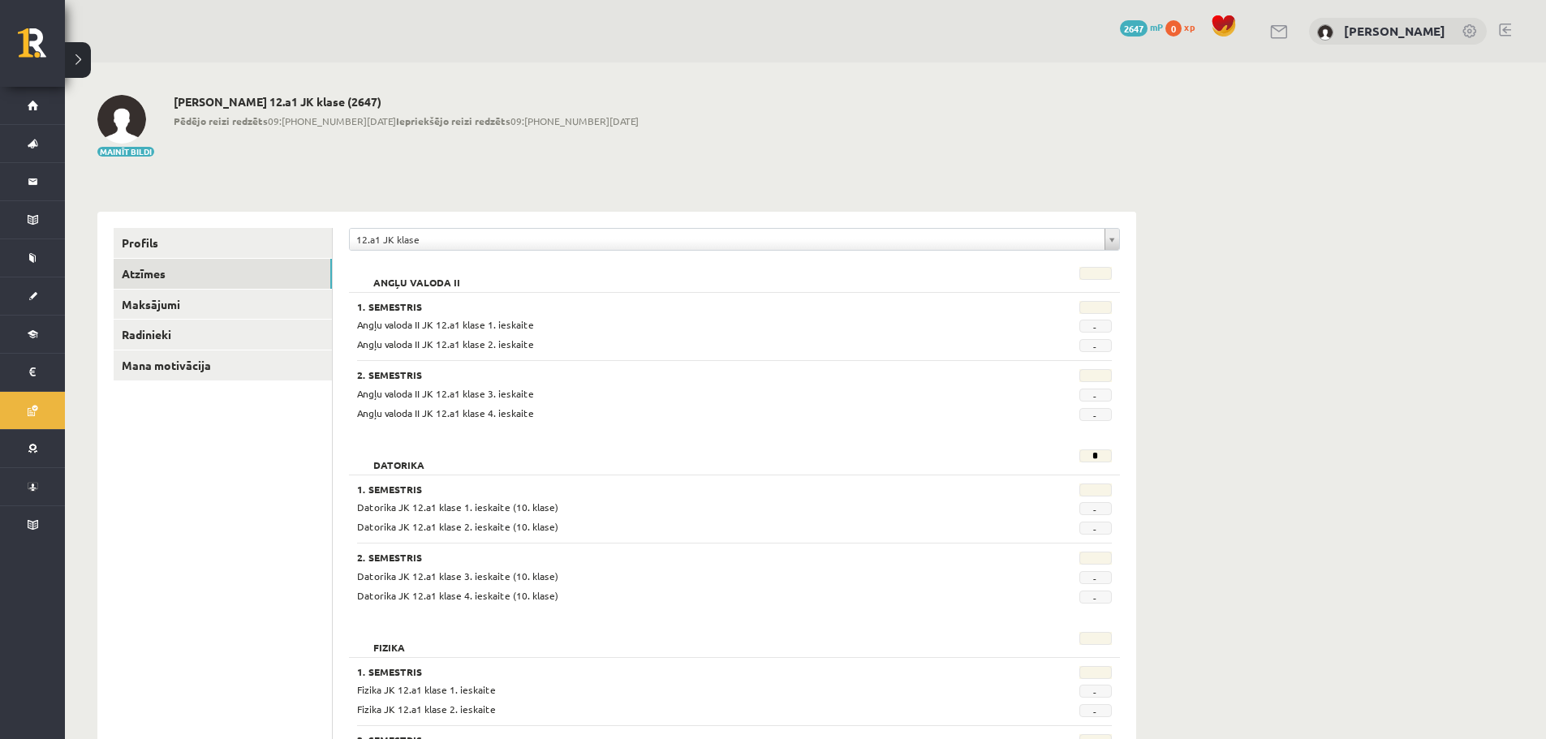
drag, startPoint x: 342, startPoint y: 120, endPoint x: 493, endPoint y: 136, distance: 150.9
click at [493, 136] on div "[PERSON_NAME] 12.a1 JK klase (2647) Pēdējo reizi redzēts 09:[PHONE_NUMBER][DATE…" at bounding box center [406, 126] width 465 height 63
click at [491, 137] on div "[PERSON_NAME] 12.a1 JK klase (2647) Pēdējo reizi redzēts 09:[PHONE_NUMBER][DATE…" at bounding box center [406, 126] width 465 height 63
click at [475, 144] on div "[PERSON_NAME] 12.a1 JK klase (2647) Pēdējo reizi redzēts 09:[PHONE_NUMBER][DATE…" at bounding box center [406, 126] width 465 height 63
click at [466, 122] on span "Pēdējo reizi redzēts 09:[PHONE_NUMBER][DATE] Iepriekšējo reizi redzēts 09:[PHON…" at bounding box center [406, 121] width 465 height 15
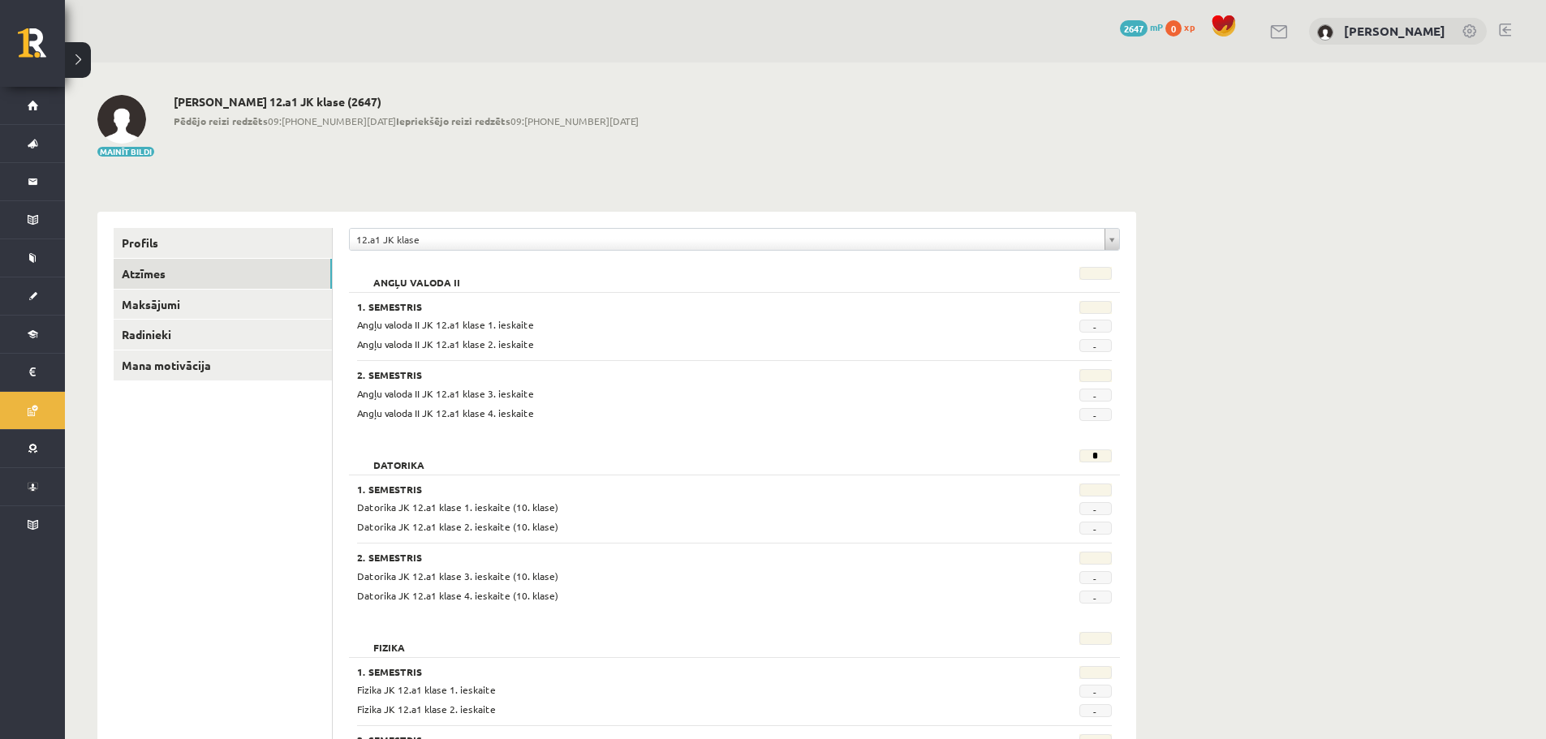
click at [466, 123] on span "Pēdējo reizi redzēts 09:[PHONE_NUMBER][DATE] Iepriekšējo reizi redzēts 09:[PHON…" at bounding box center [406, 121] width 465 height 15
click at [372, 114] on span "Pēdējo reizi redzēts 09:[PHONE_NUMBER][DATE] Iepriekšējo reizi redzēts 09:[PHON…" at bounding box center [406, 121] width 465 height 15
